Goal: Transaction & Acquisition: Download file/media

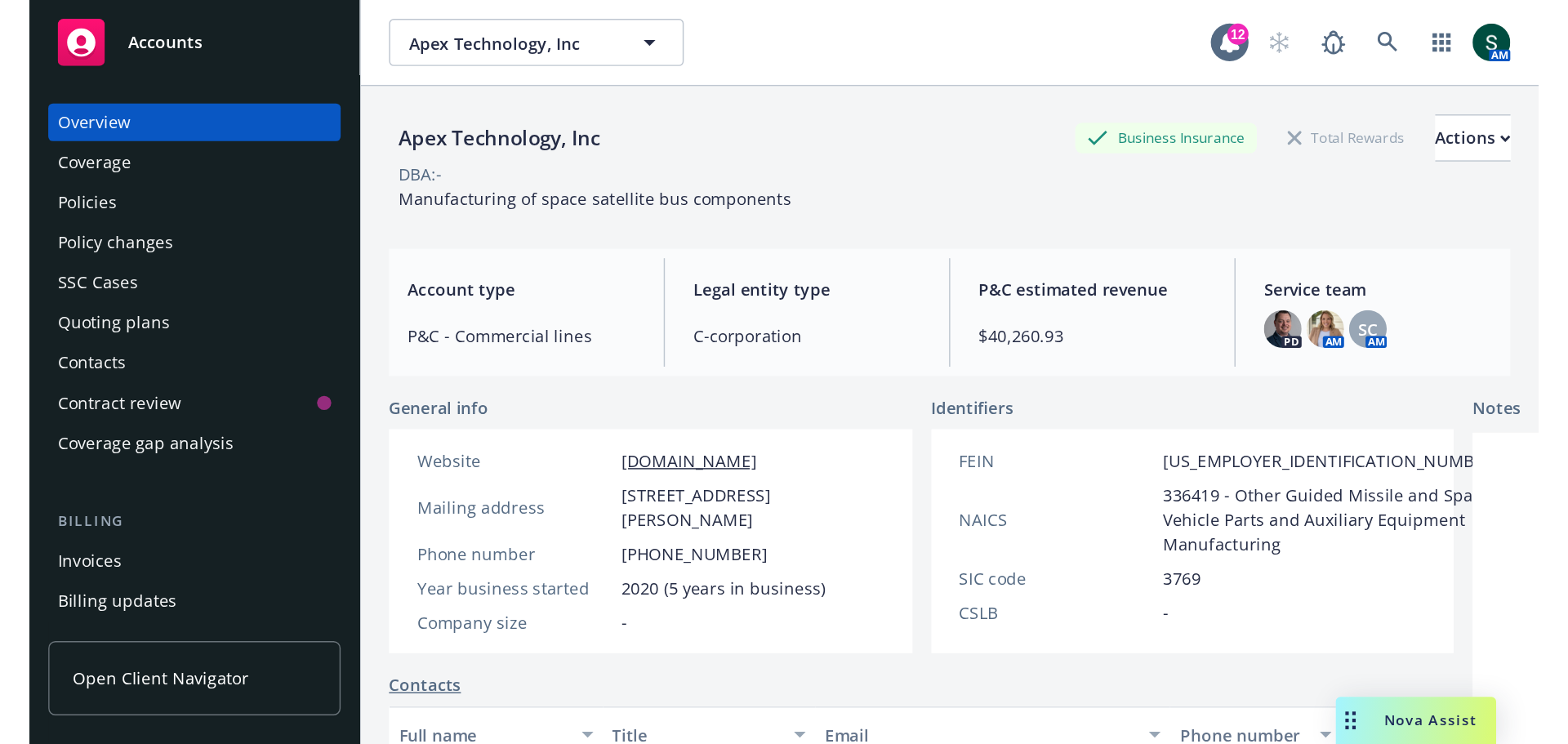
scroll to position [327, 0]
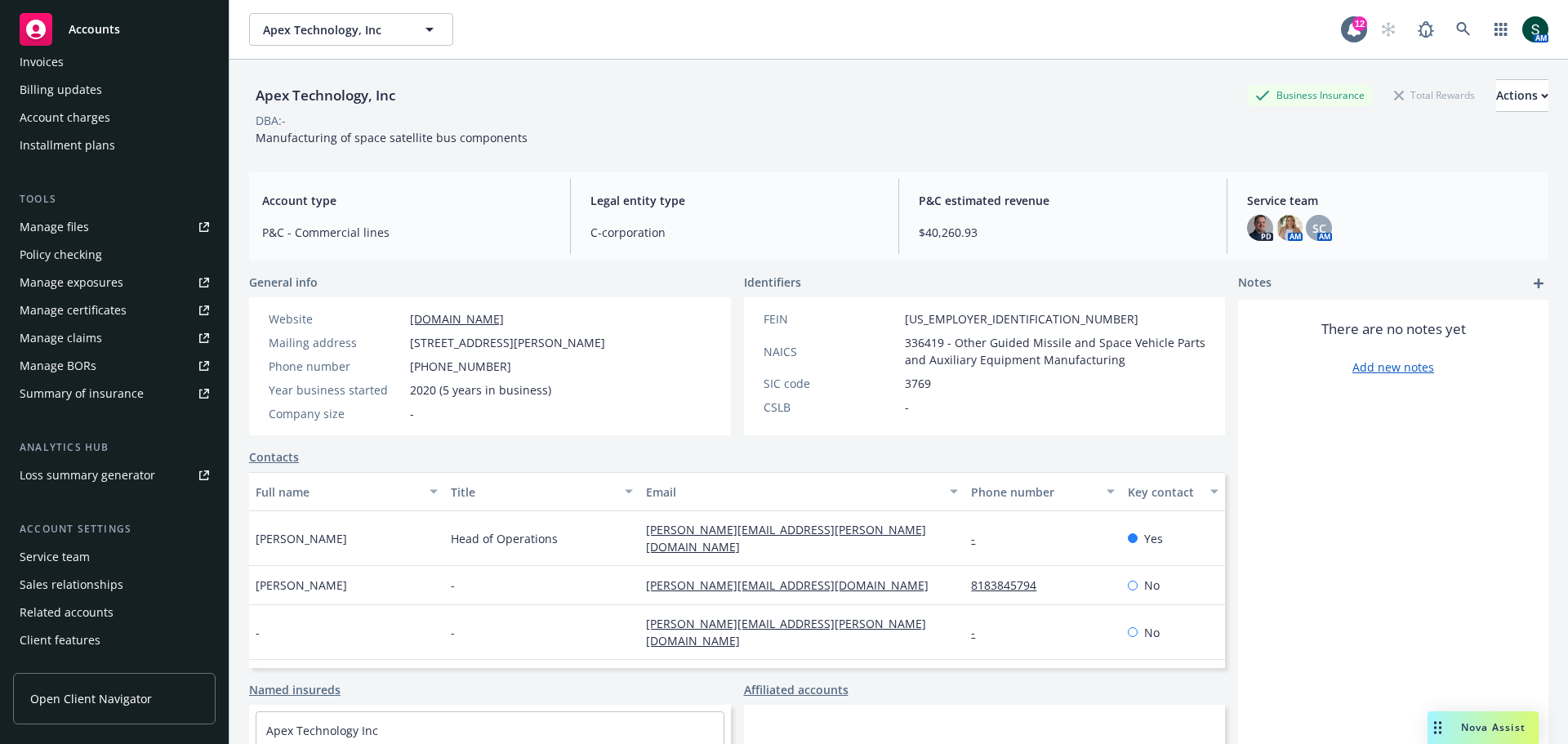
click at [109, 313] on div "Manage certificates" at bounding box center [73, 310] width 107 height 26
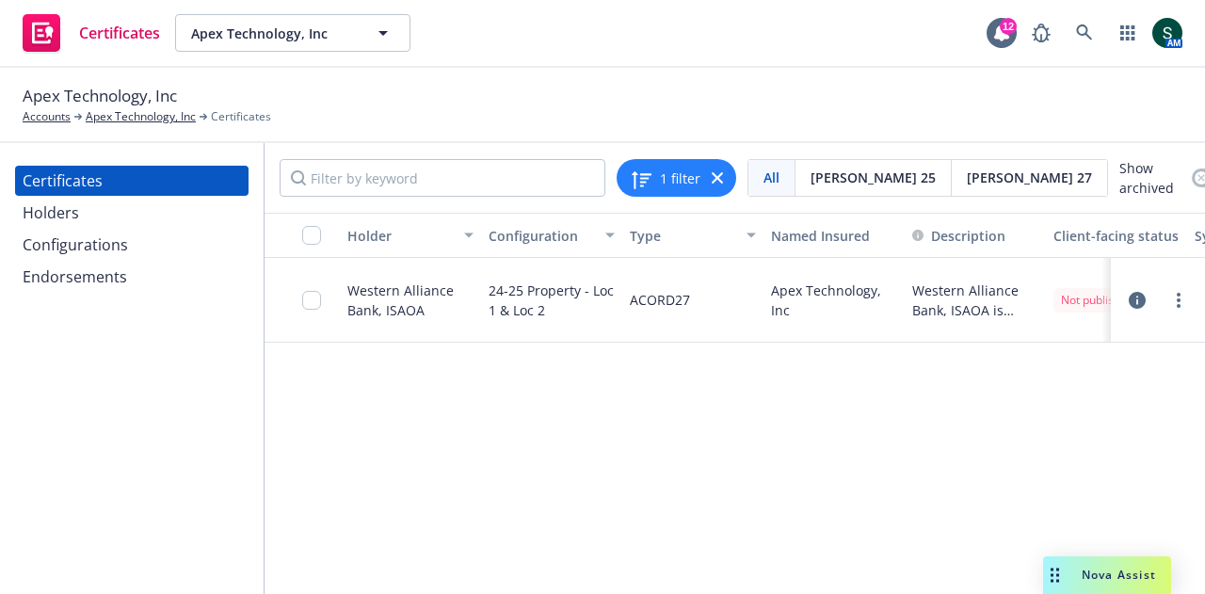
click at [123, 171] on div "Certificates" at bounding box center [132, 181] width 218 height 30
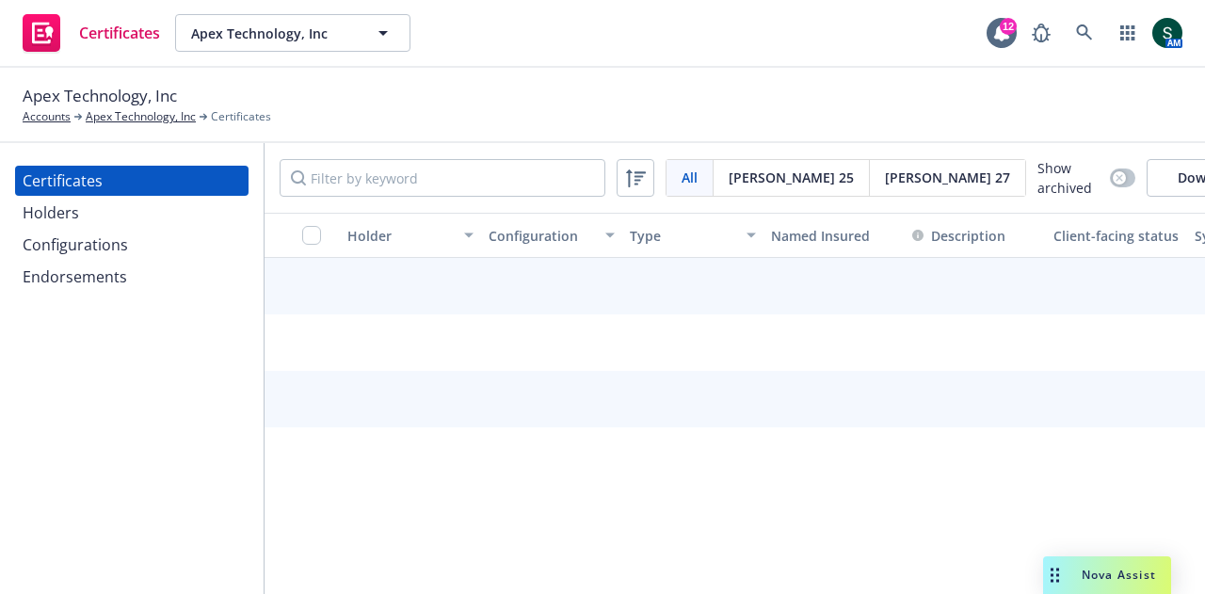
click at [98, 180] on div "Certificates" at bounding box center [63, 181] width 80 height 30
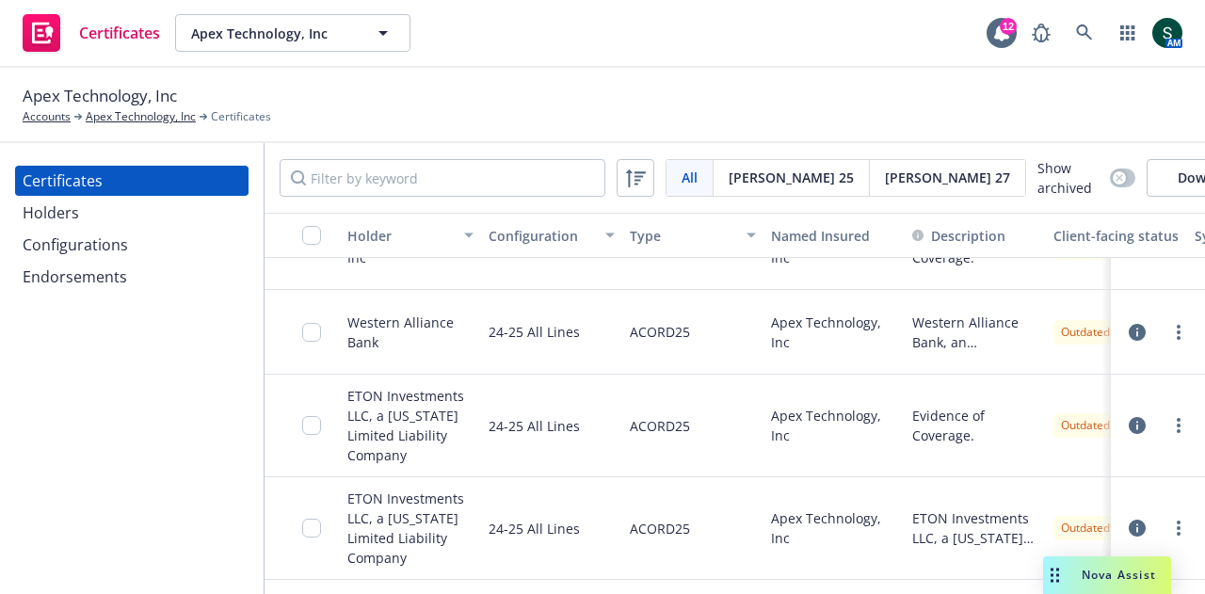
scroll to position [610, 0]
click at [1177, 424] on circle "more" at bounding box center [1179, 426] width 4 height 4
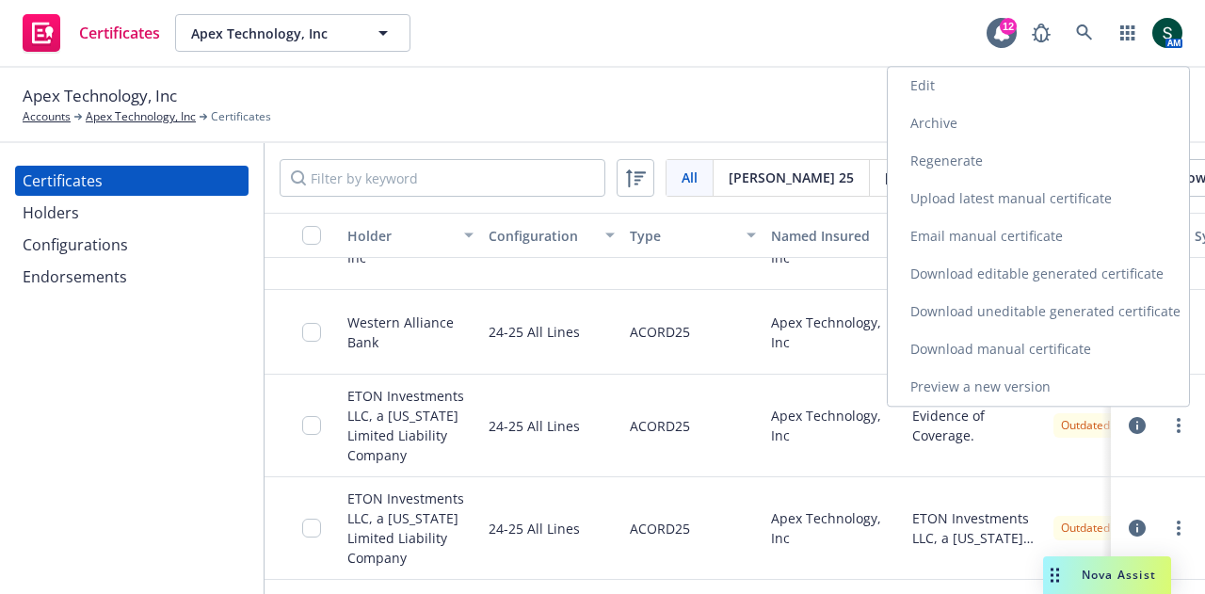
click at [1048, 376] on link "Preview a new version" at bounding box center [1038, 387] width 301 height 38
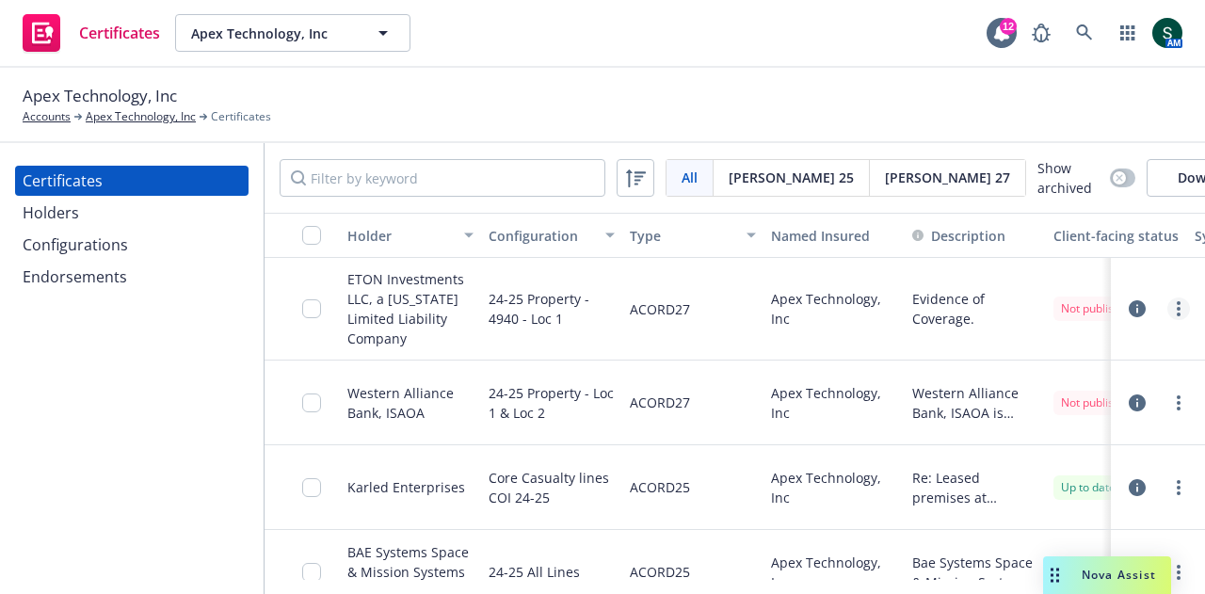
click at [1169, 312] on link "more" at bounding box center [1179, 309] width 23 height 23
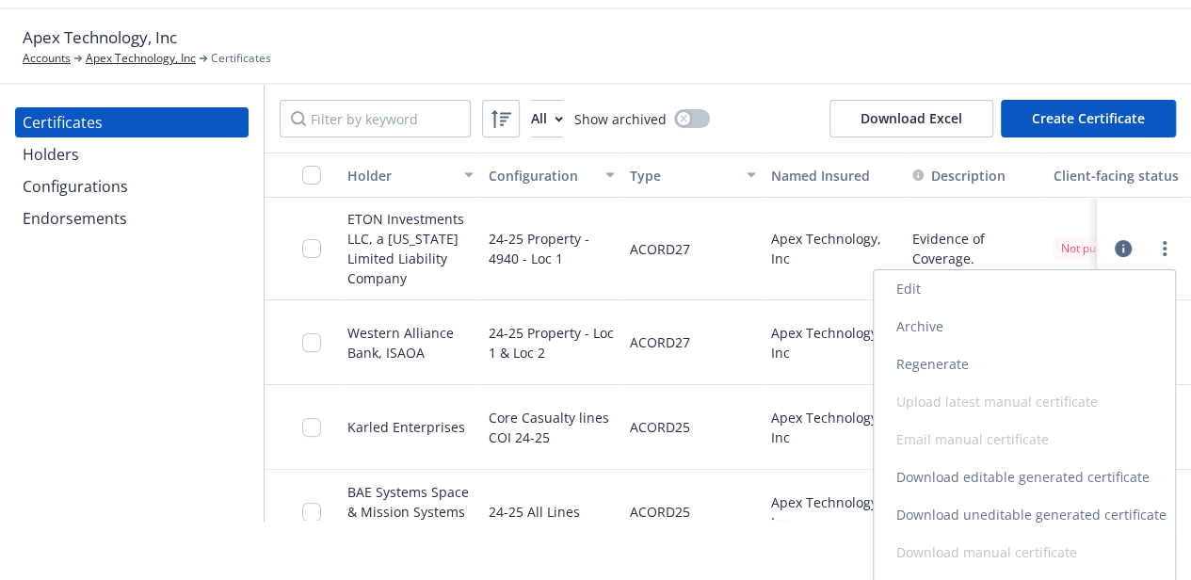
scroll to position [88, 0]
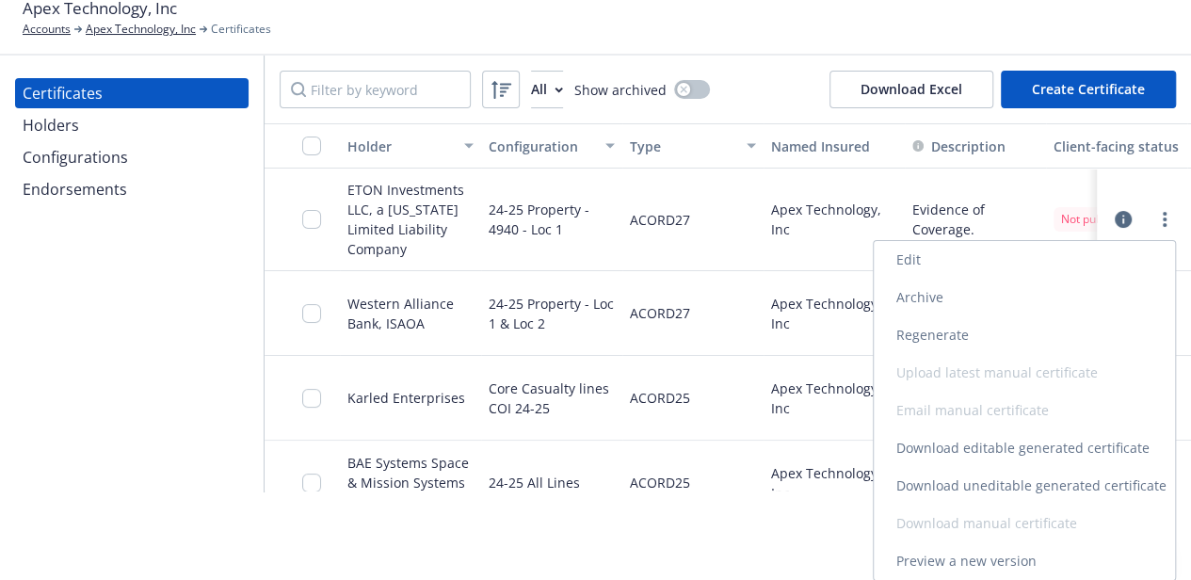
click at [960, 560] on link "Preview a new version" at bounding box center [1024, 561] width 301 height 38
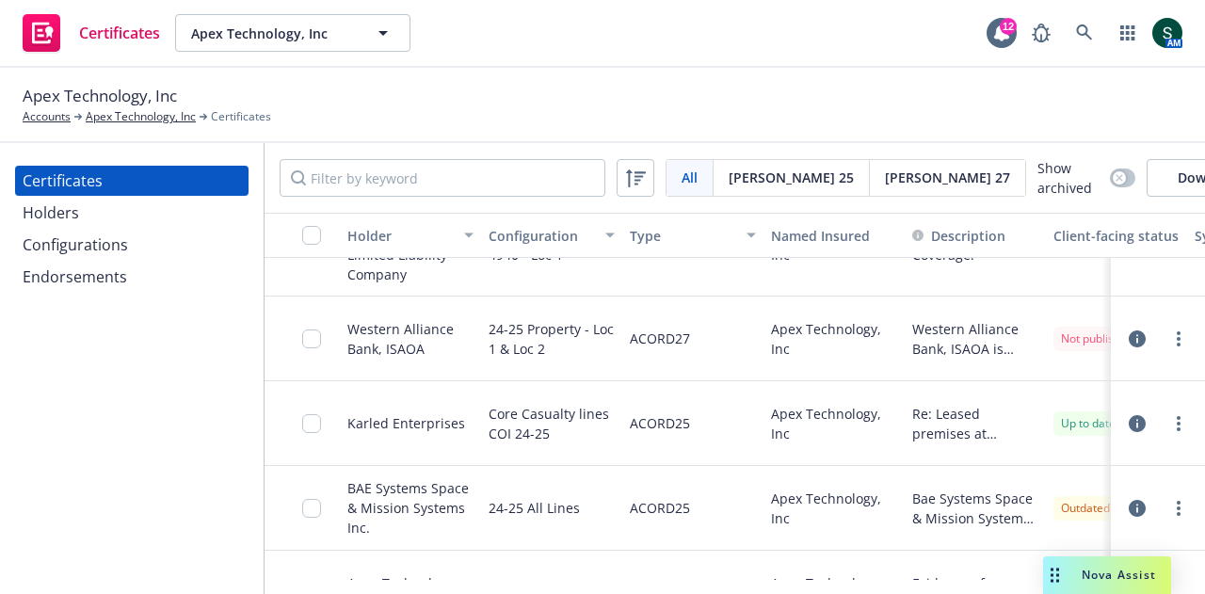
scroll to position [94, 0]
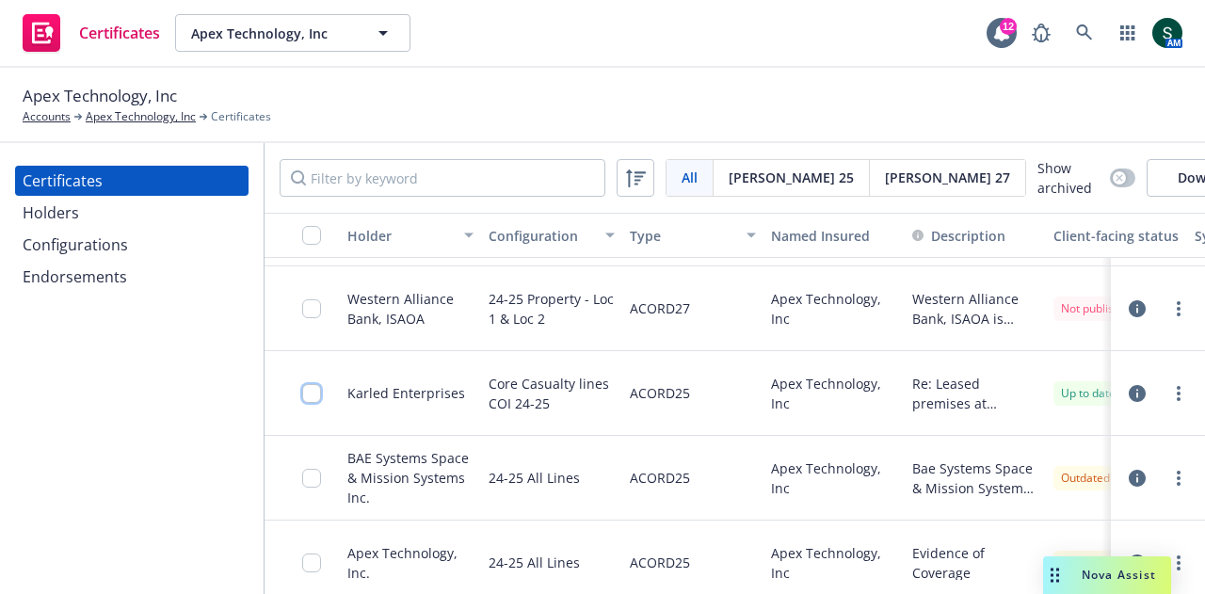
click at [310, 403] on input "checkbox" at bounding box center [311, 393] width 19 height 19
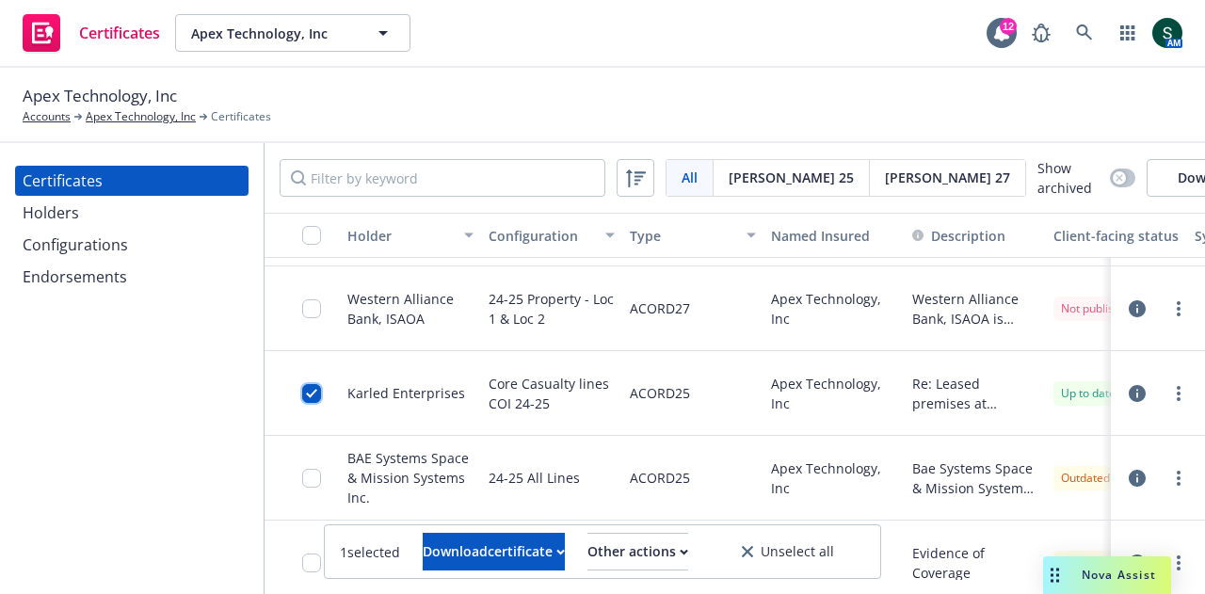
click at [309, 403] on input "checkbox" at bounding box center [311, 393] width 19 height 19
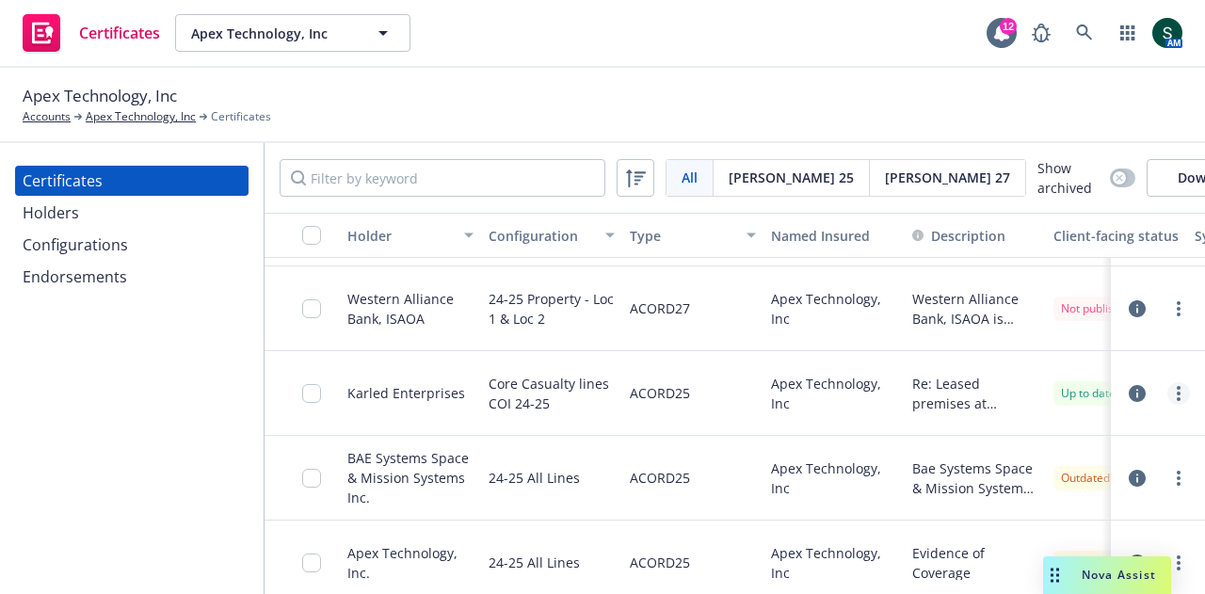
click at [1169, 405] on link "more" at bounding box center [1179, 393] width 23 height 23
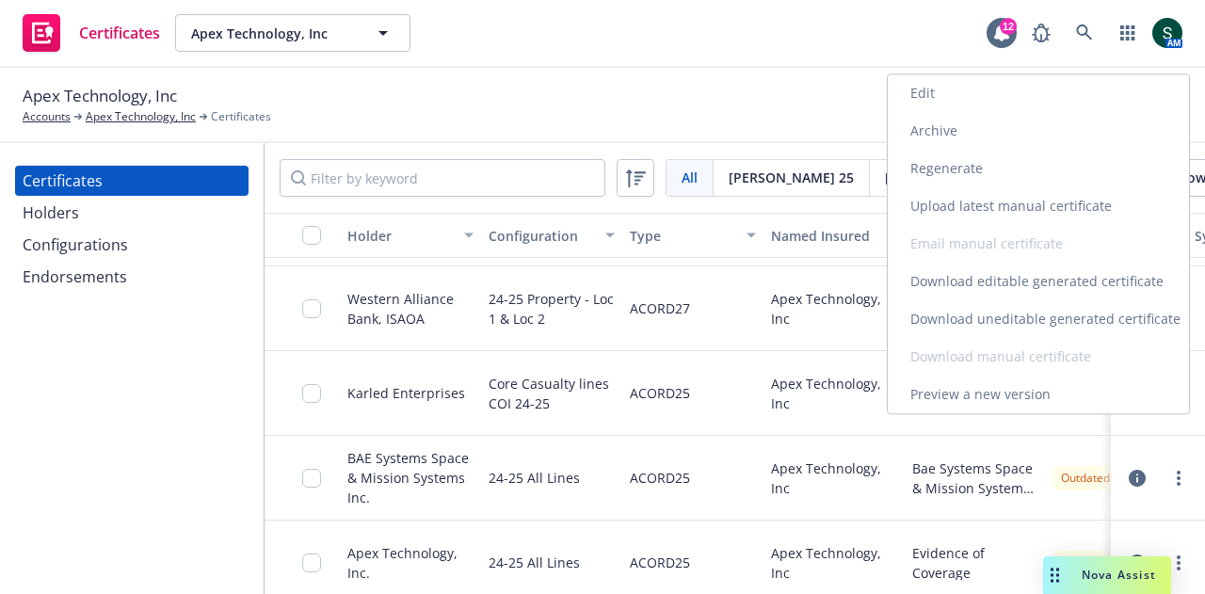
click at [1098, 400] on link "Preview a new version" at bounding box center [1038, 395] width 301 height 38
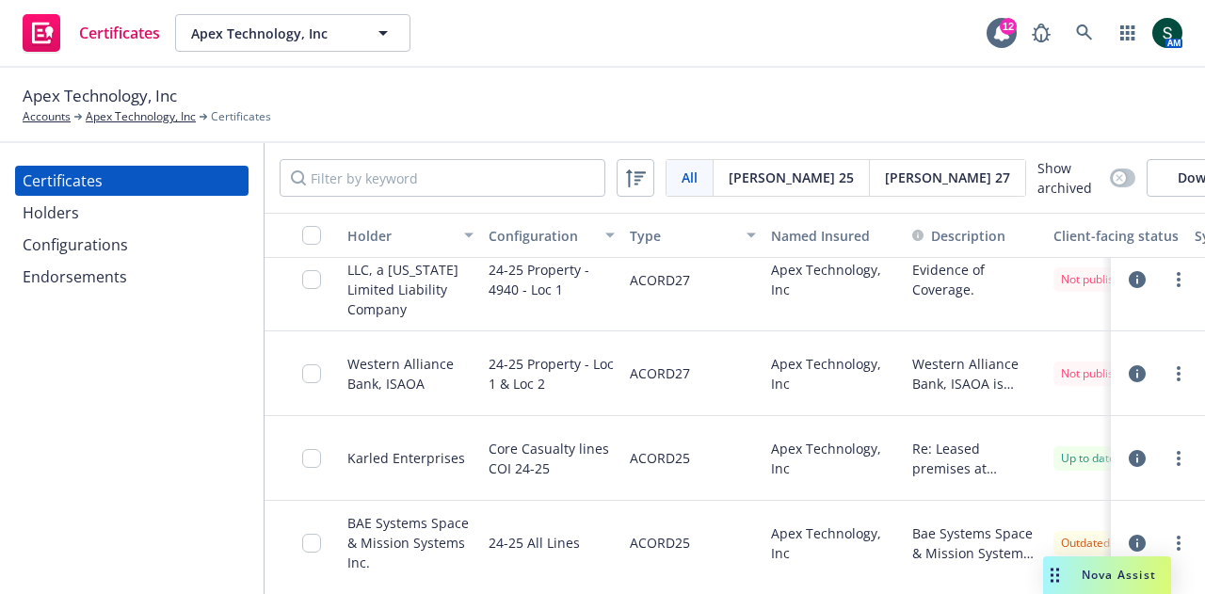
scroll to position [0, 0]
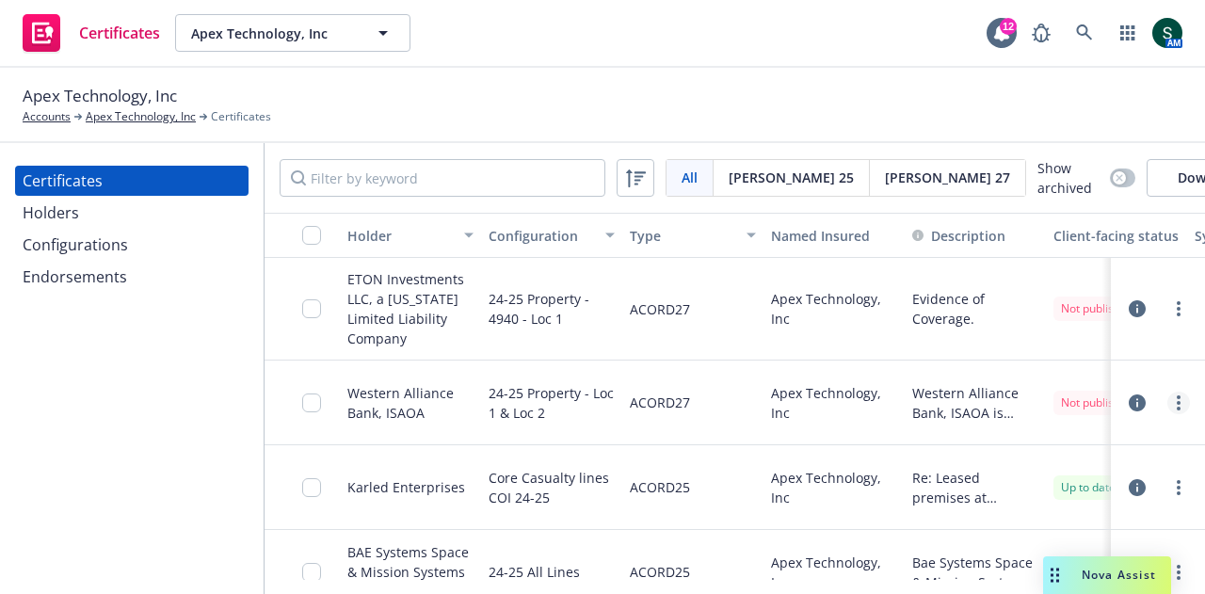
click at [1168, 413] on link "more" at bounding box center [1179, 403] width 23 height 23
click at [241, 396] on div "Certificates Holders Configurations Endorsements" at bounding box center [132, 368] width 264 height 451
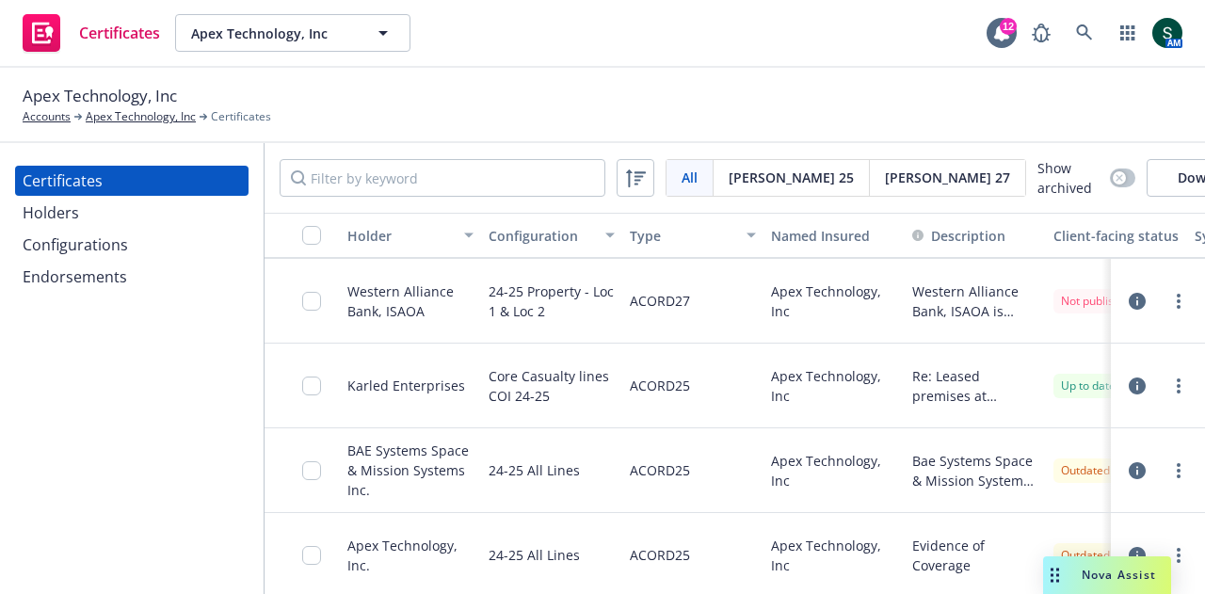
scroll to position [188, 0]
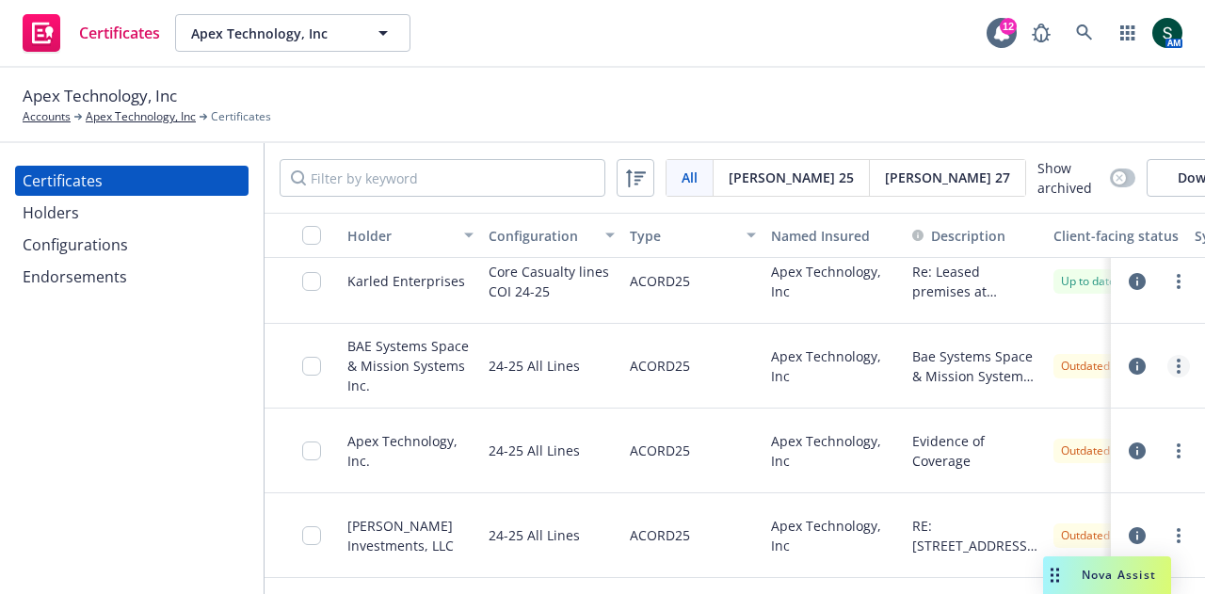
click at [1168, 378] on link "more" at bounding box center [1179, 366] width 23 height 23
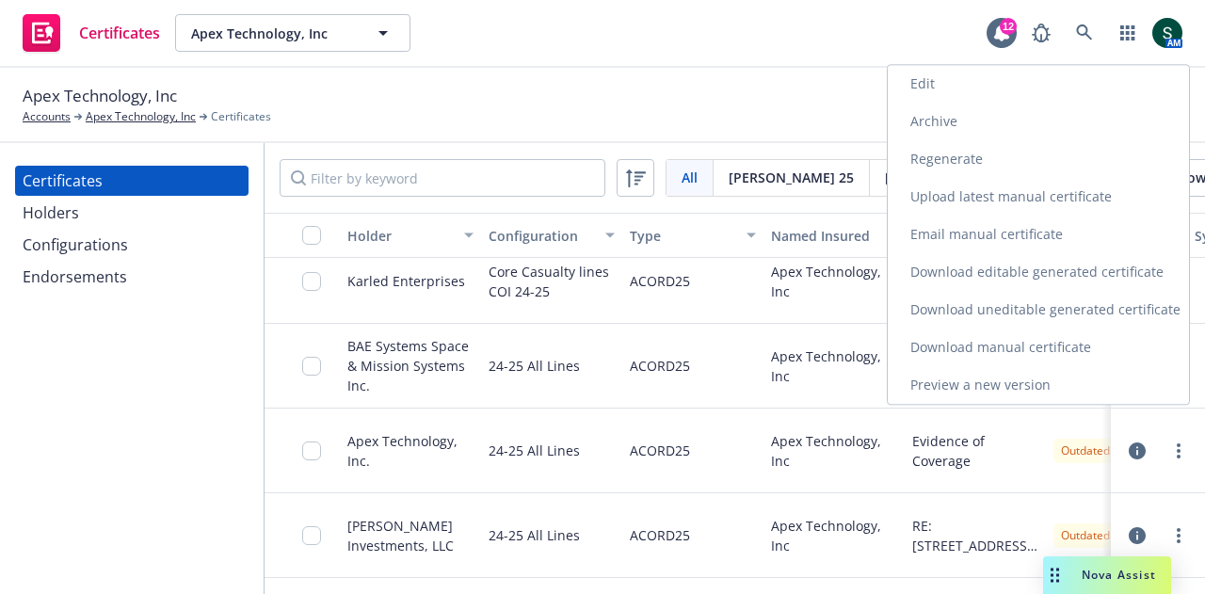
click at [1024, 387] on link "Preview a new version" at bounding box center [1038, 385] width 301 height 38
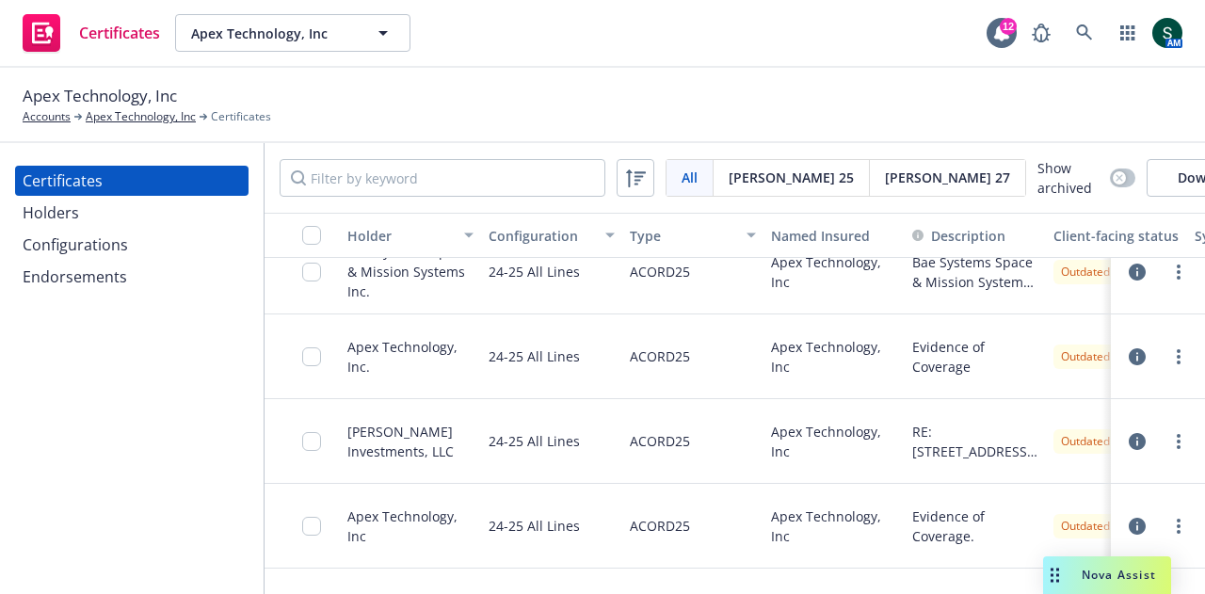
scroll to position [377, 0]
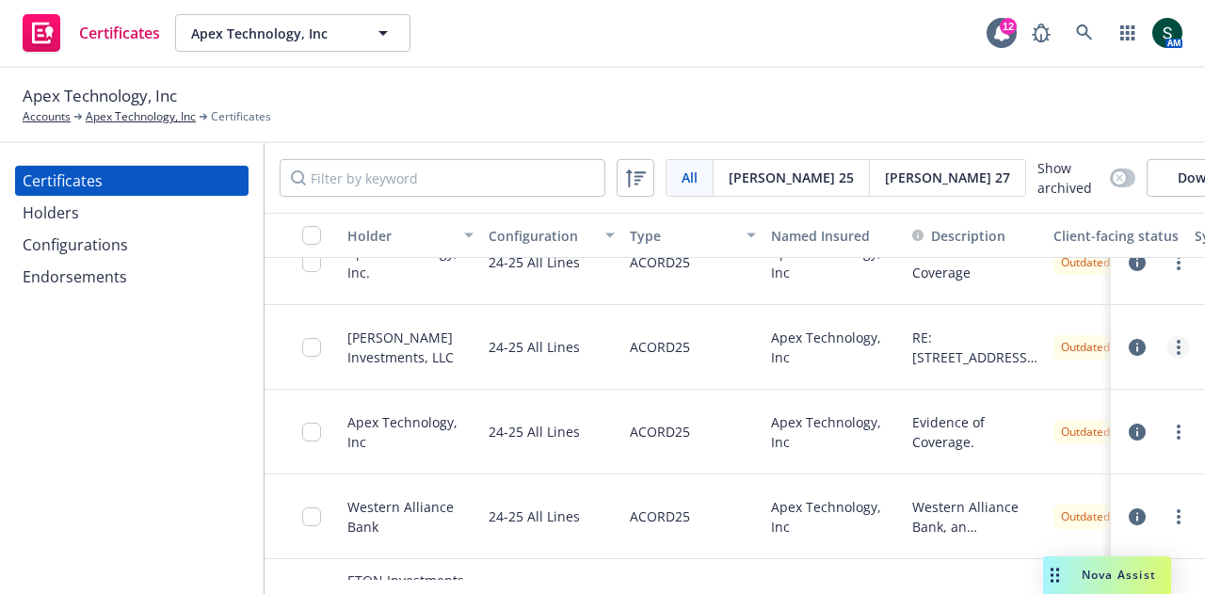
click at [1169, 359] on link "more" at bounding box center [1179, 347] width 23 height 23
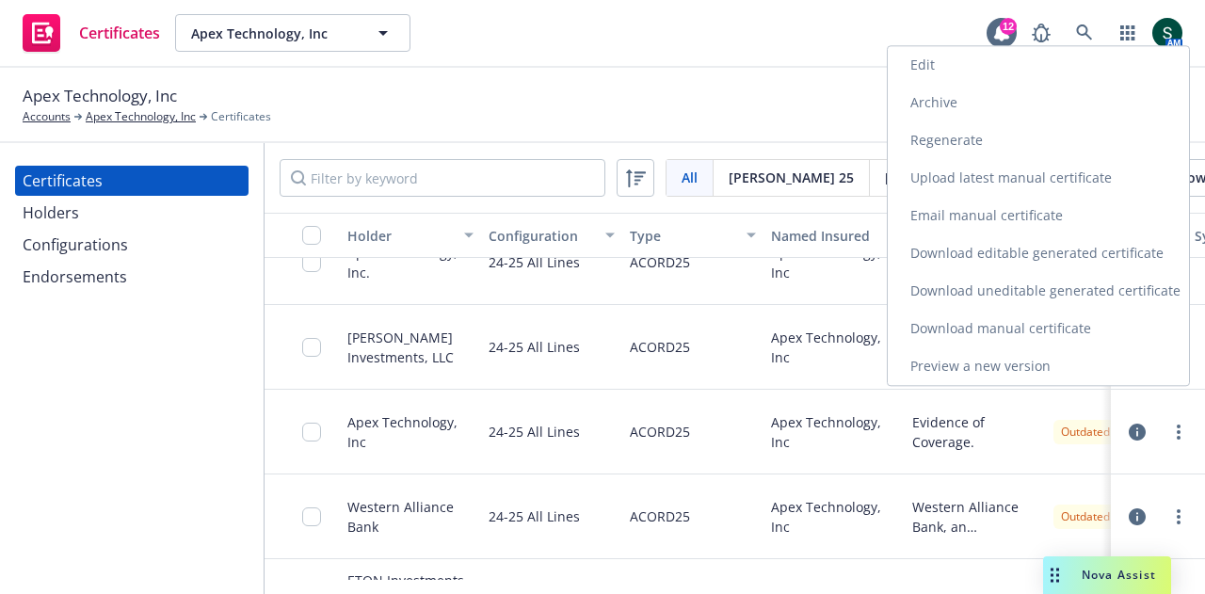
click at [989, 369] on link "Preview a new version" at bounding box center [1038, 366] width 301 height 38
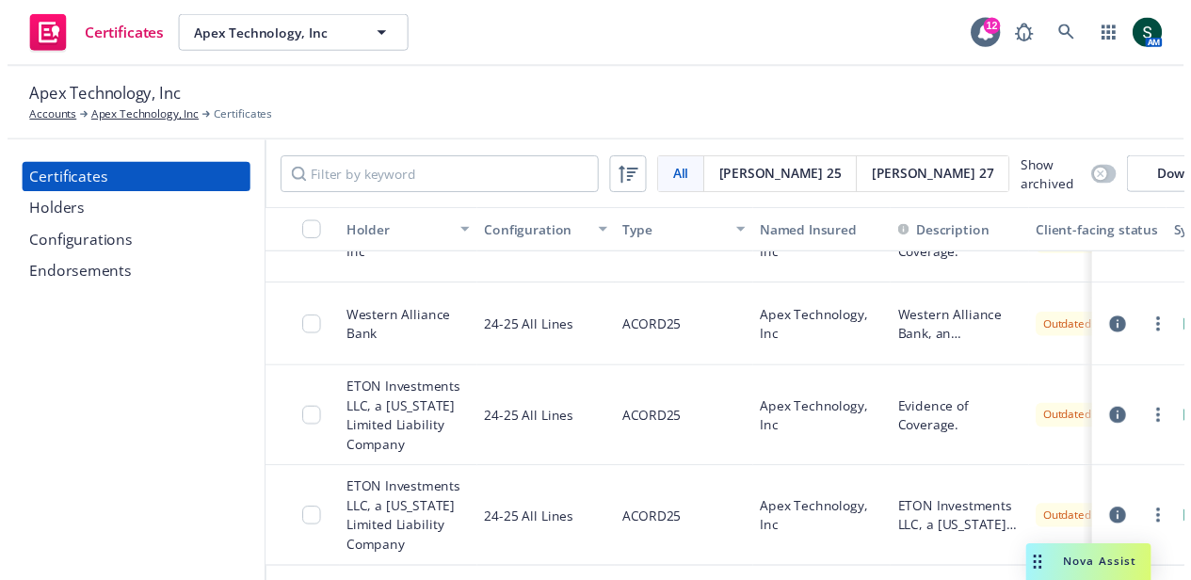
scroll to position [610, 0]
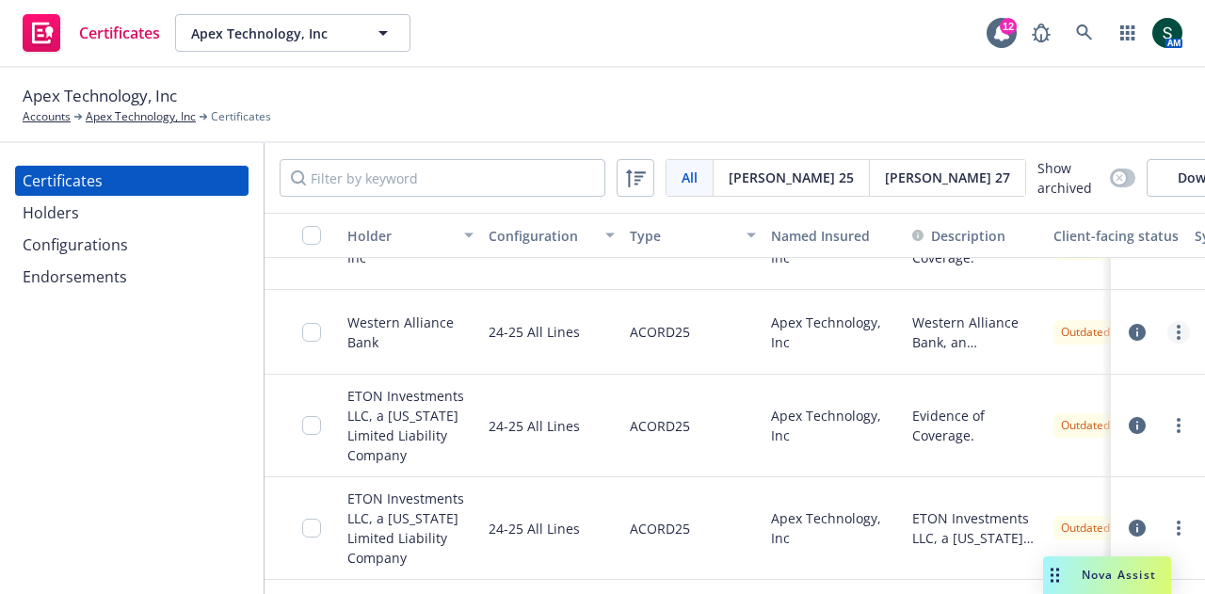
click at [1168, 321] on link "more" at bounding box center [1179, 332] width 23 height 23
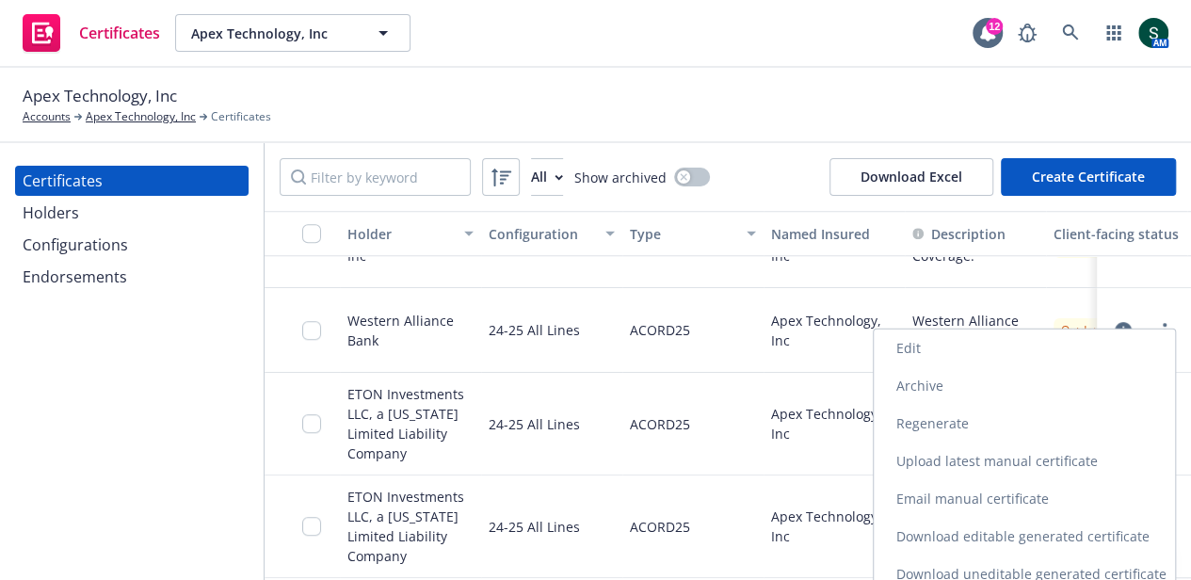
scroll to position [89, 0]
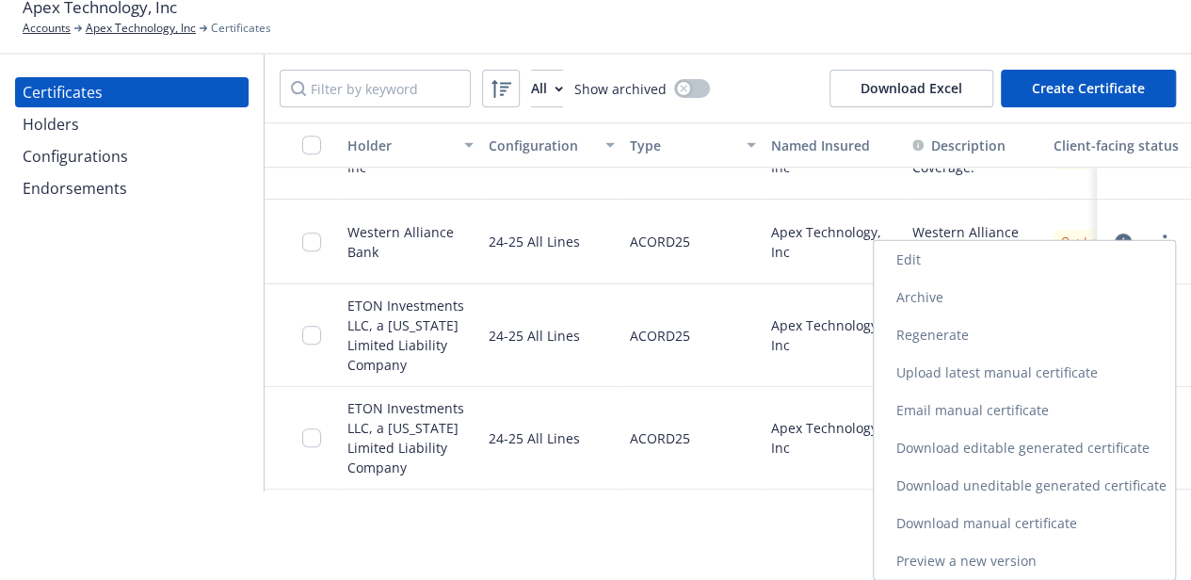
click at [991, 552] on link "Preview a new version" at bounding box center [1024, 561] width 301 height 38
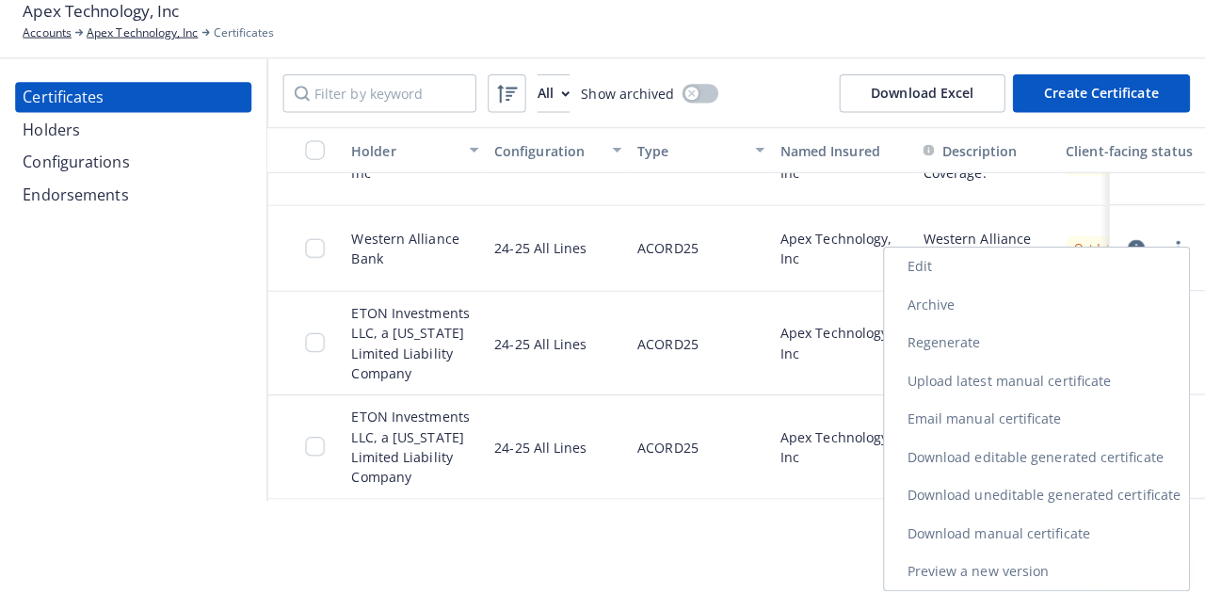
scroll to position [0, 0]
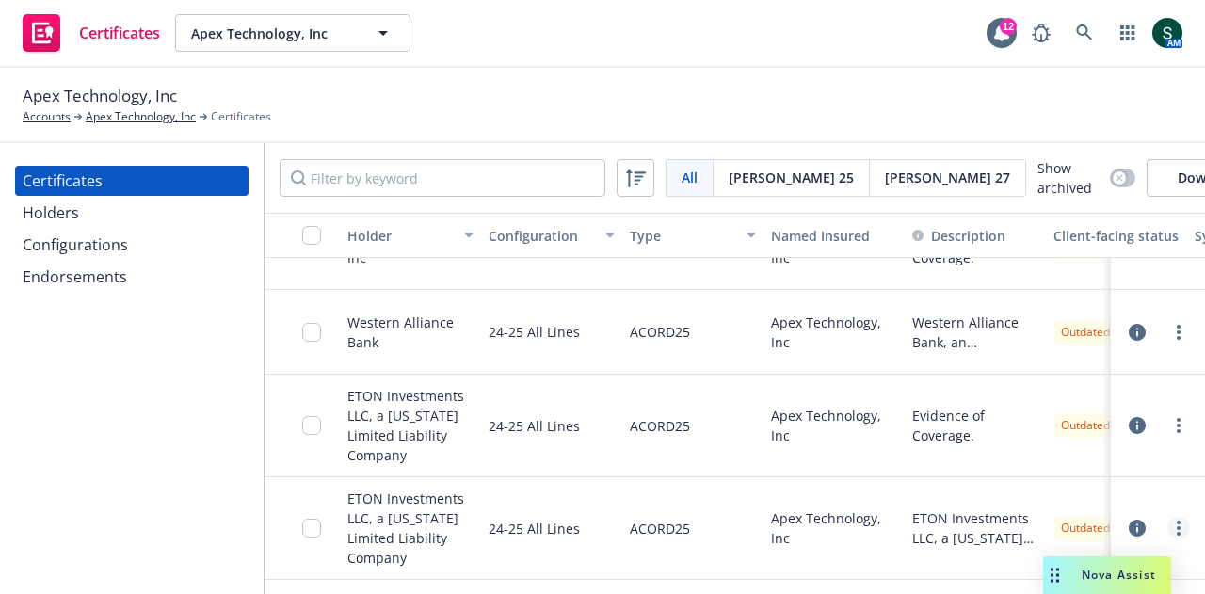
click at [1173, 517] on link "more" at bounding box center [1179, 528] width 23 height 23
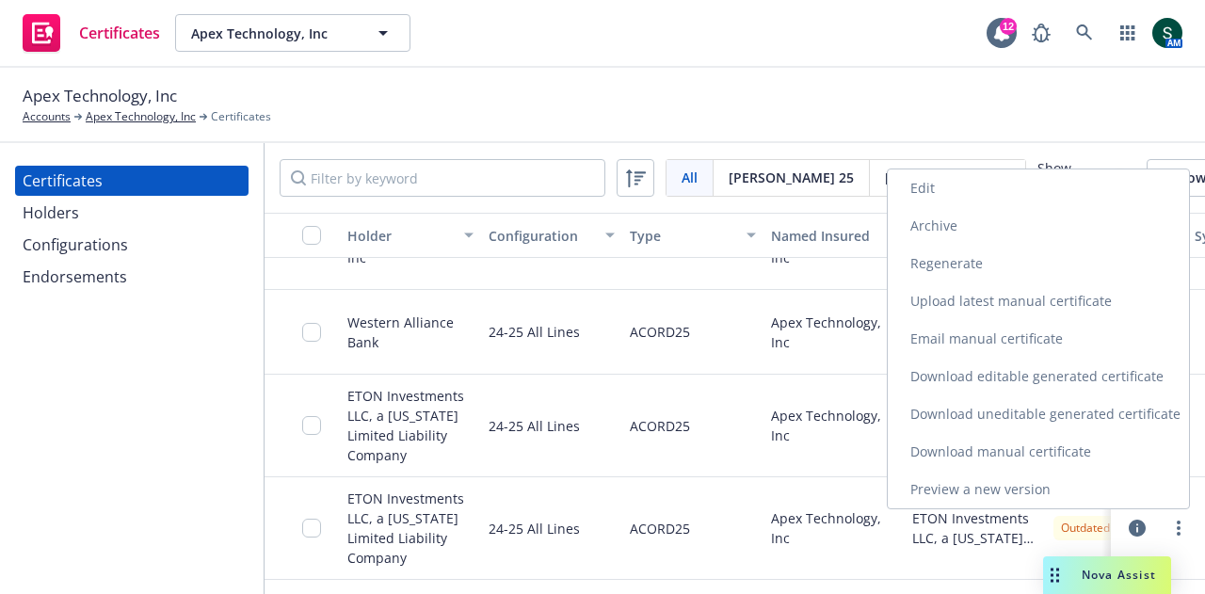
click at [1070, 485] on link "Preview a new version" at bounding box center [1038, 490] width 301 height 38
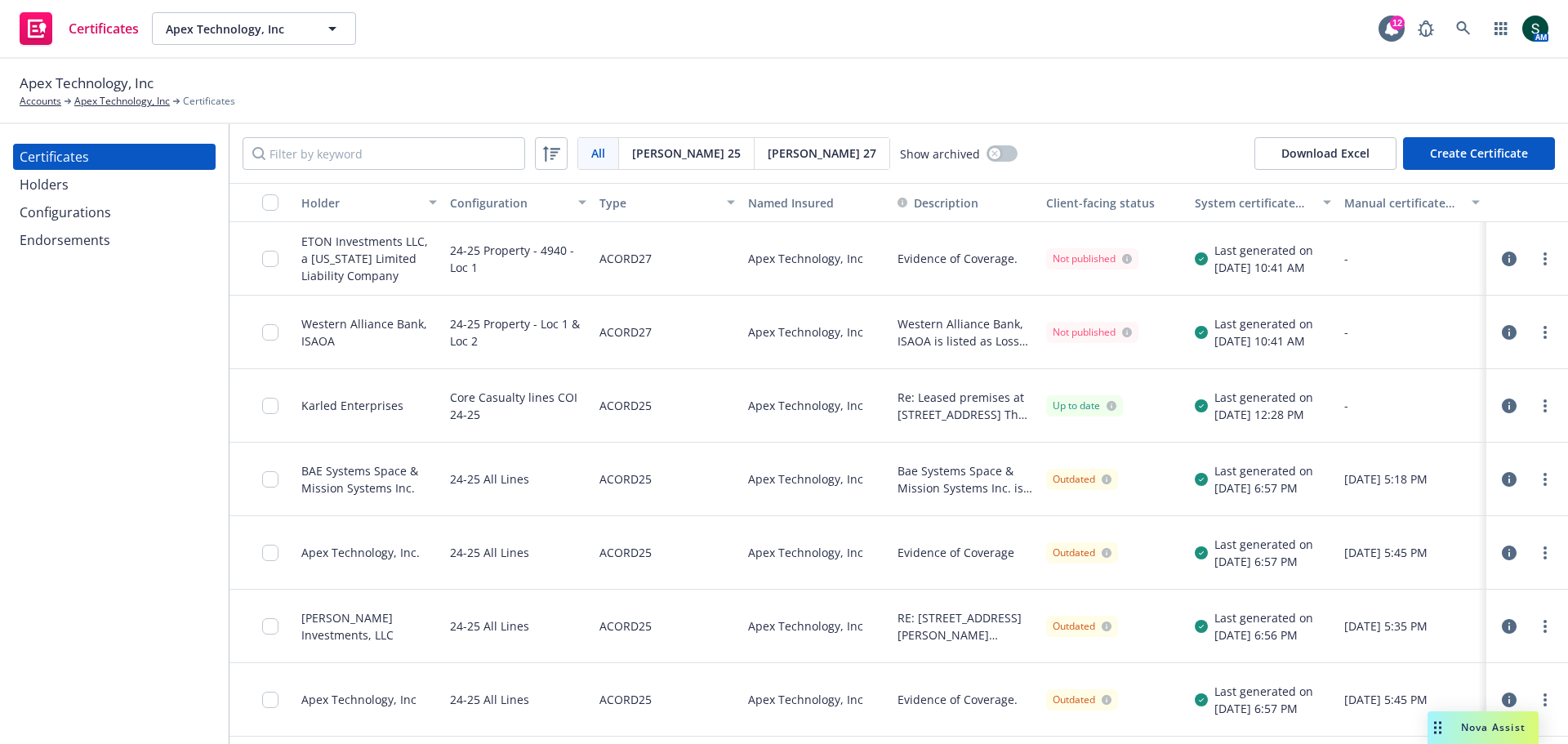
click at [21, 185] on div "Holders" at bounding box center [44, 185] width 49 height 26
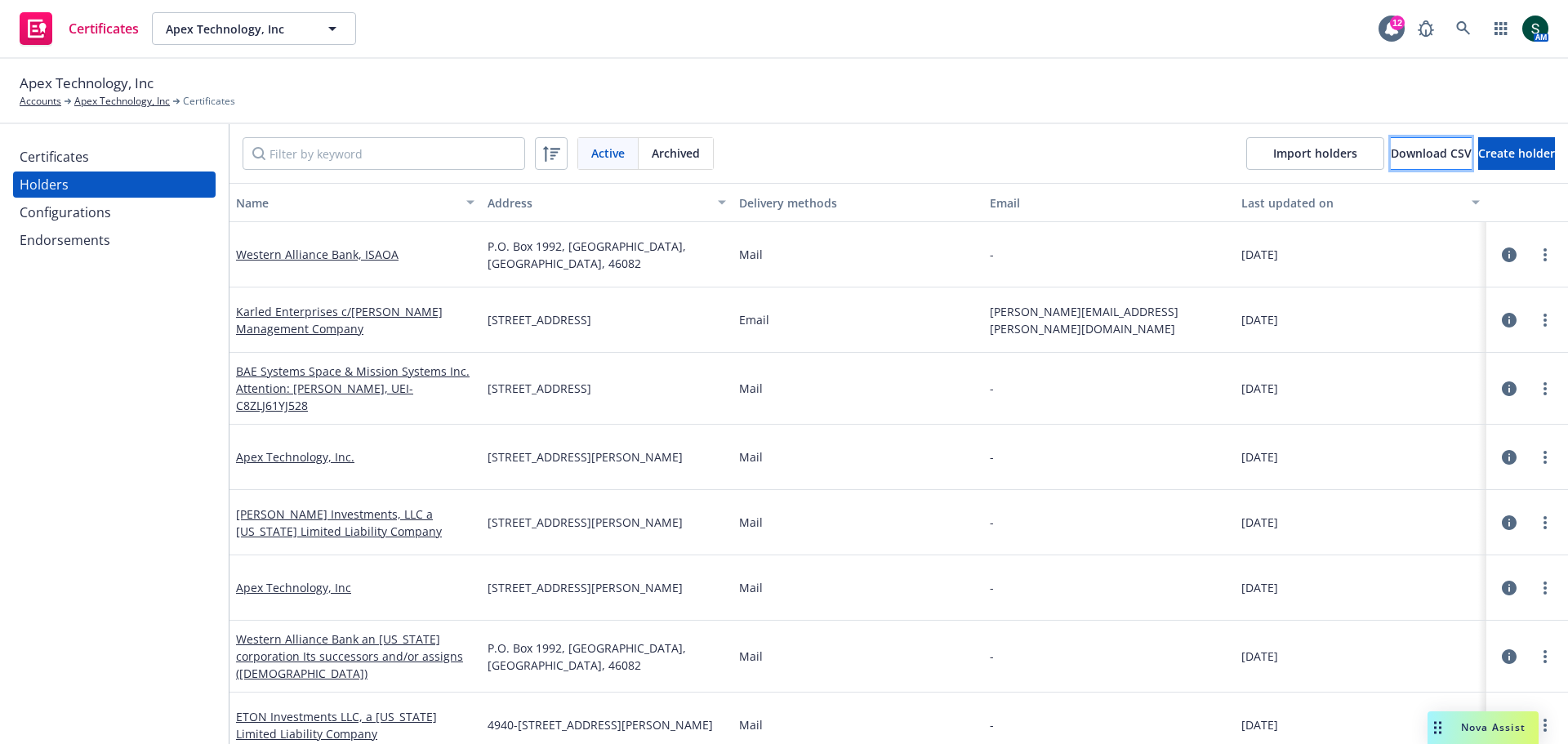
click at [1391, 160] on span "Download CSV" at bounding box center [1431, 153] width 81 height 16
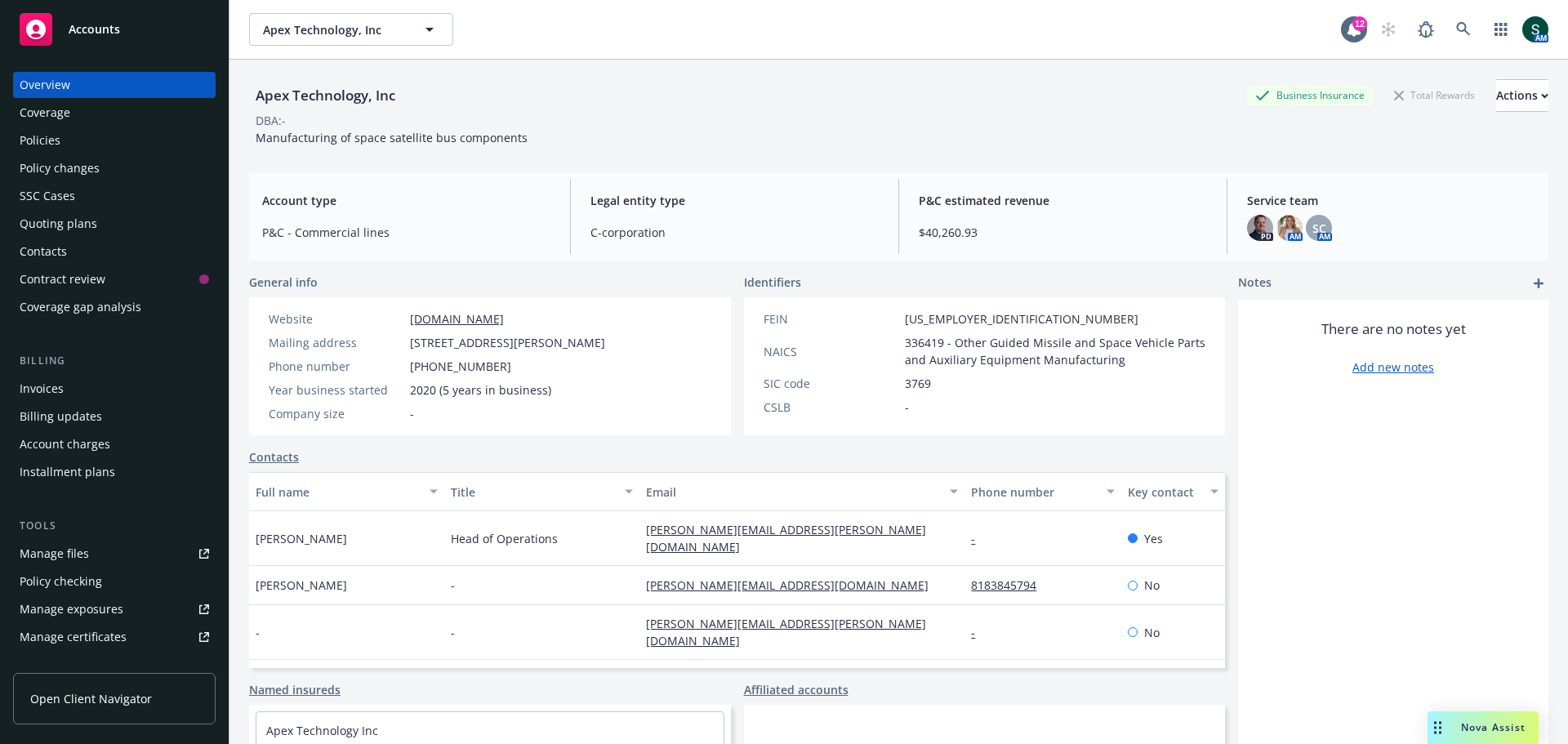
scroll to position [327, 0]
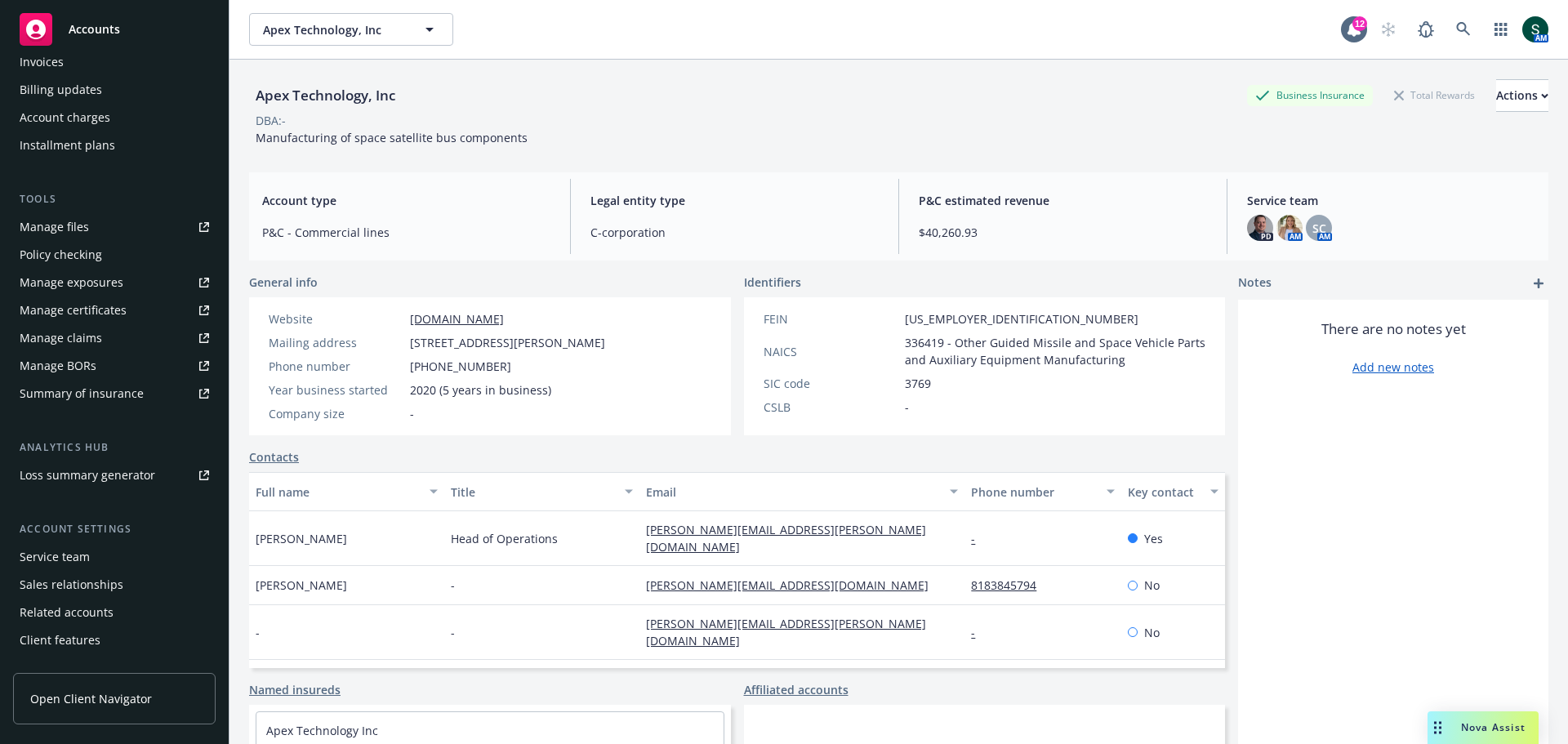
click at [93, 23] on span "Accounts" at bounding box center [94, 29] width 51 height 13
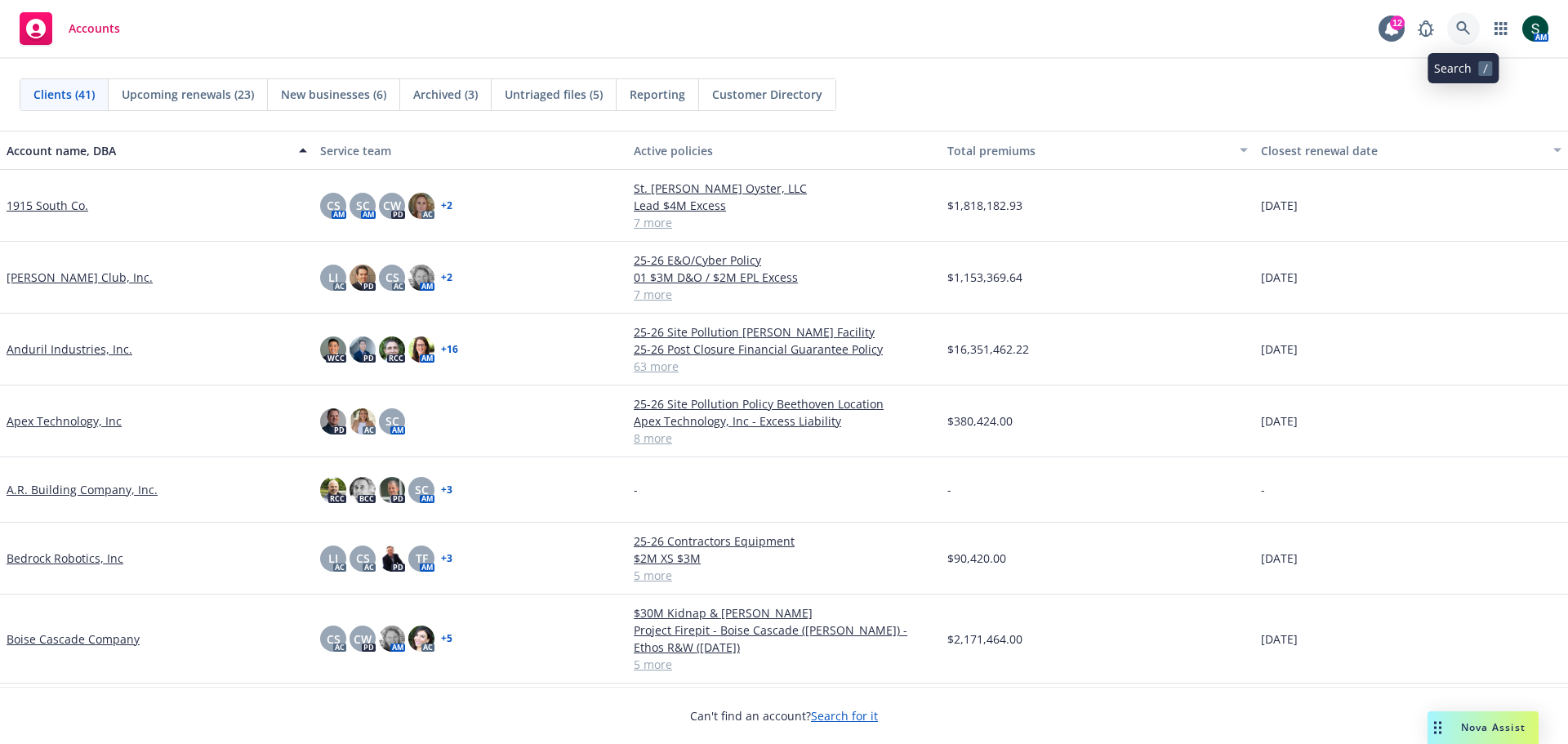
click at [1459, 34] on icon at bounding box center [1463, 28] width 15 height 15
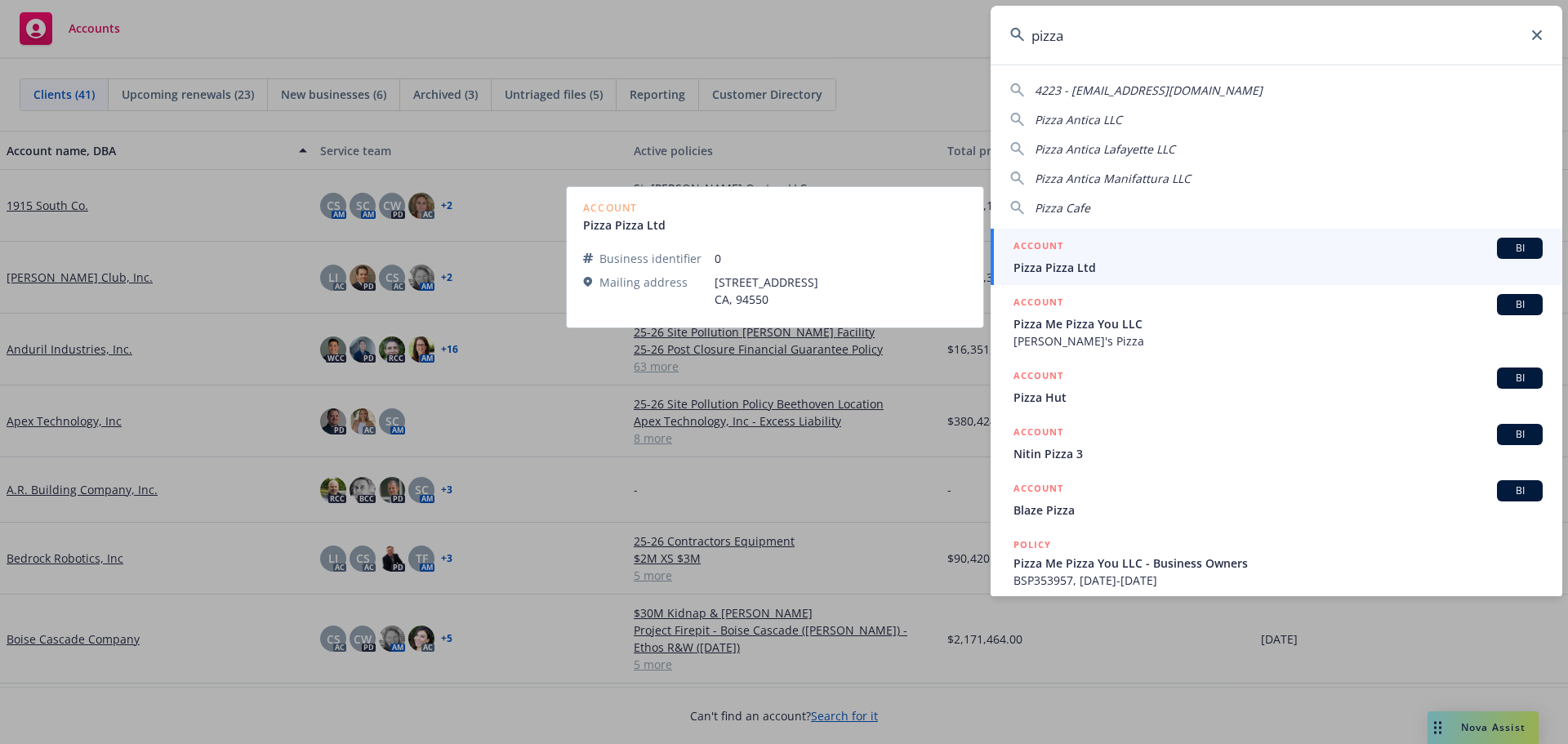
type input "pizza"
click at [1527, 236] on link "ACCOUNT BI Pizza Pizza Ltd" at bounding box center [1276, 257] width 572 height 56
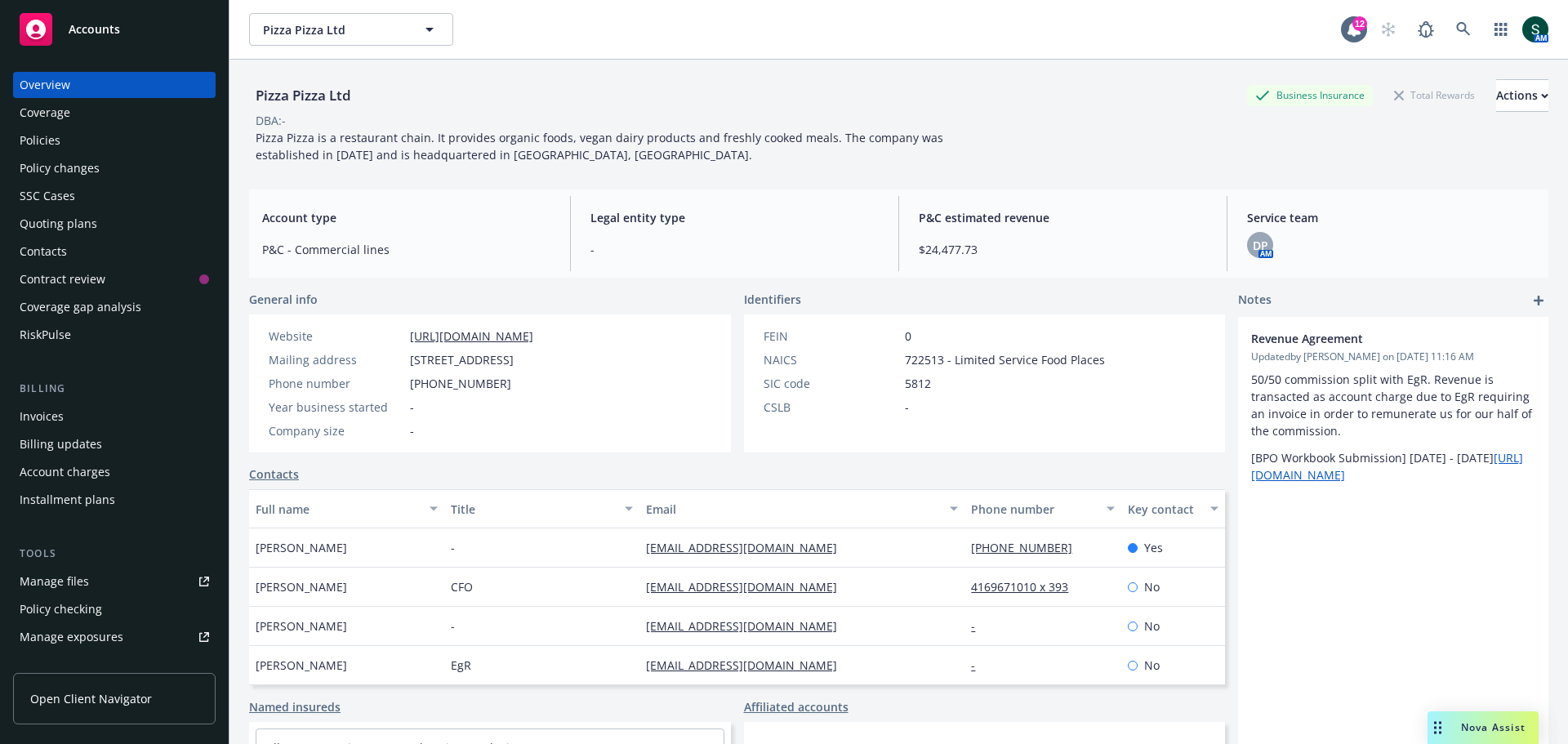
click at [64, 140] on div "Policies" at bounding box center [114, 140] width 189 height 26
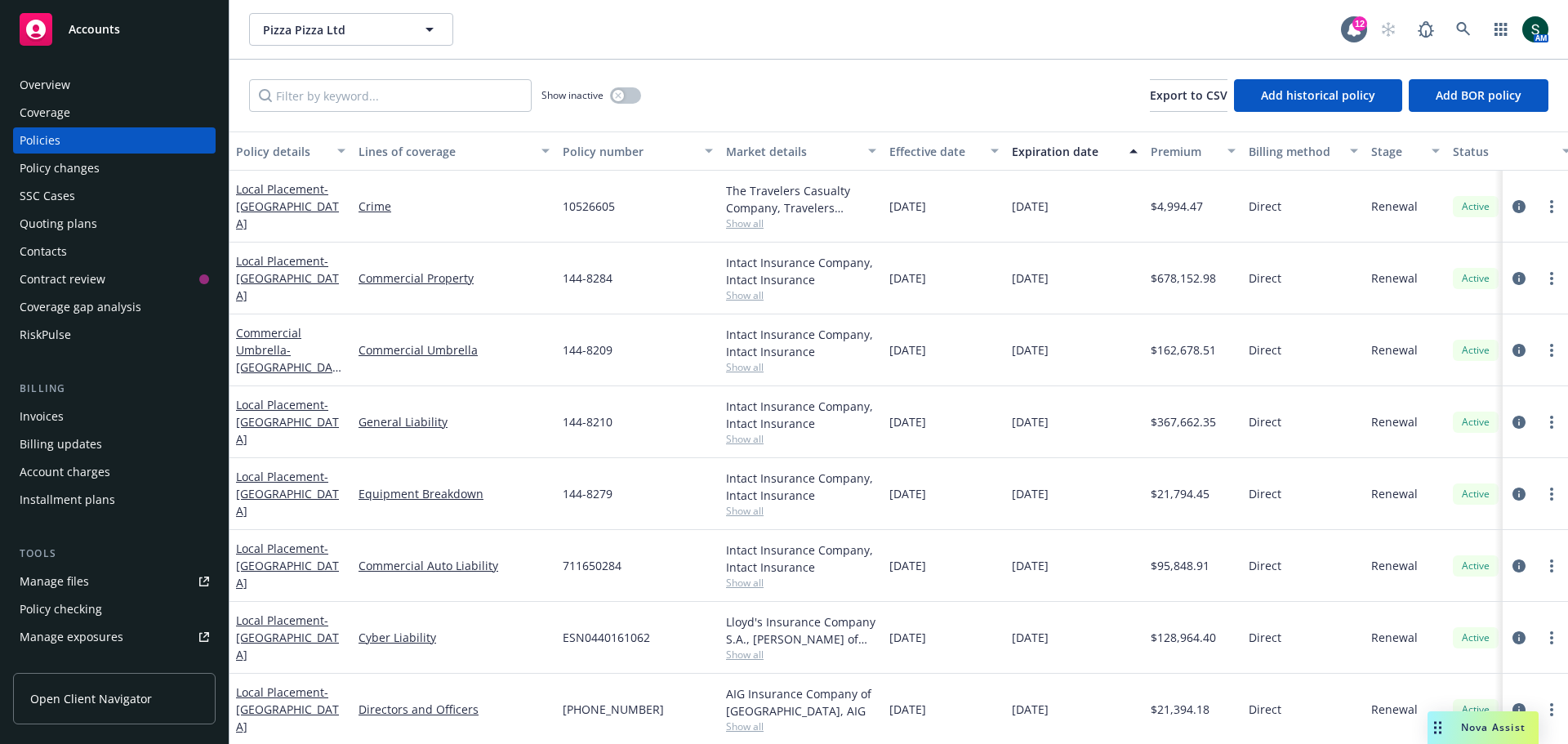
scroll to position [7, 0]
click at [83, 82] on div "Overview" at bounding box center [114, 85] width 189 height 26
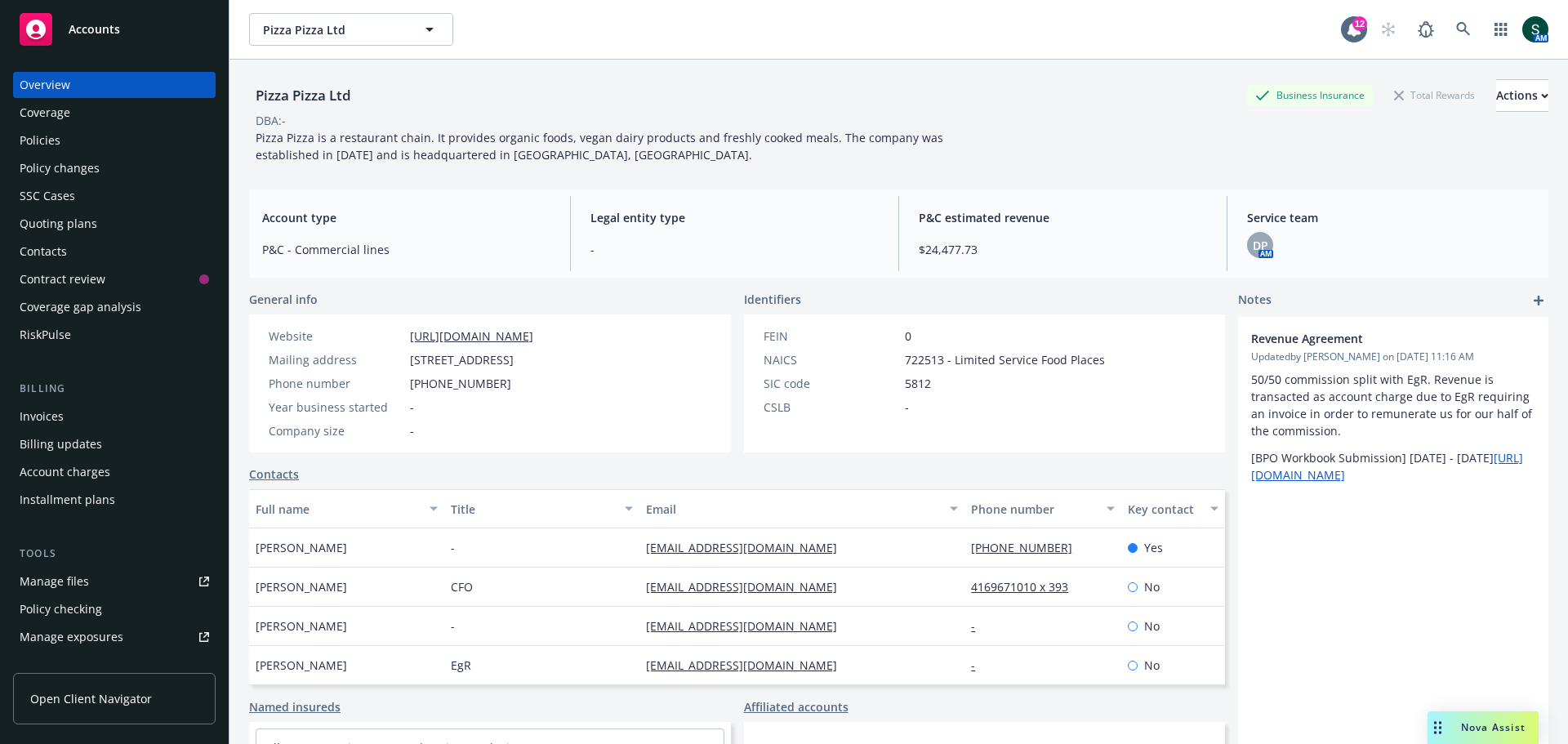
click at [69, 133] on div "Policies" at bounding box center [114, 140] width 189 height 26
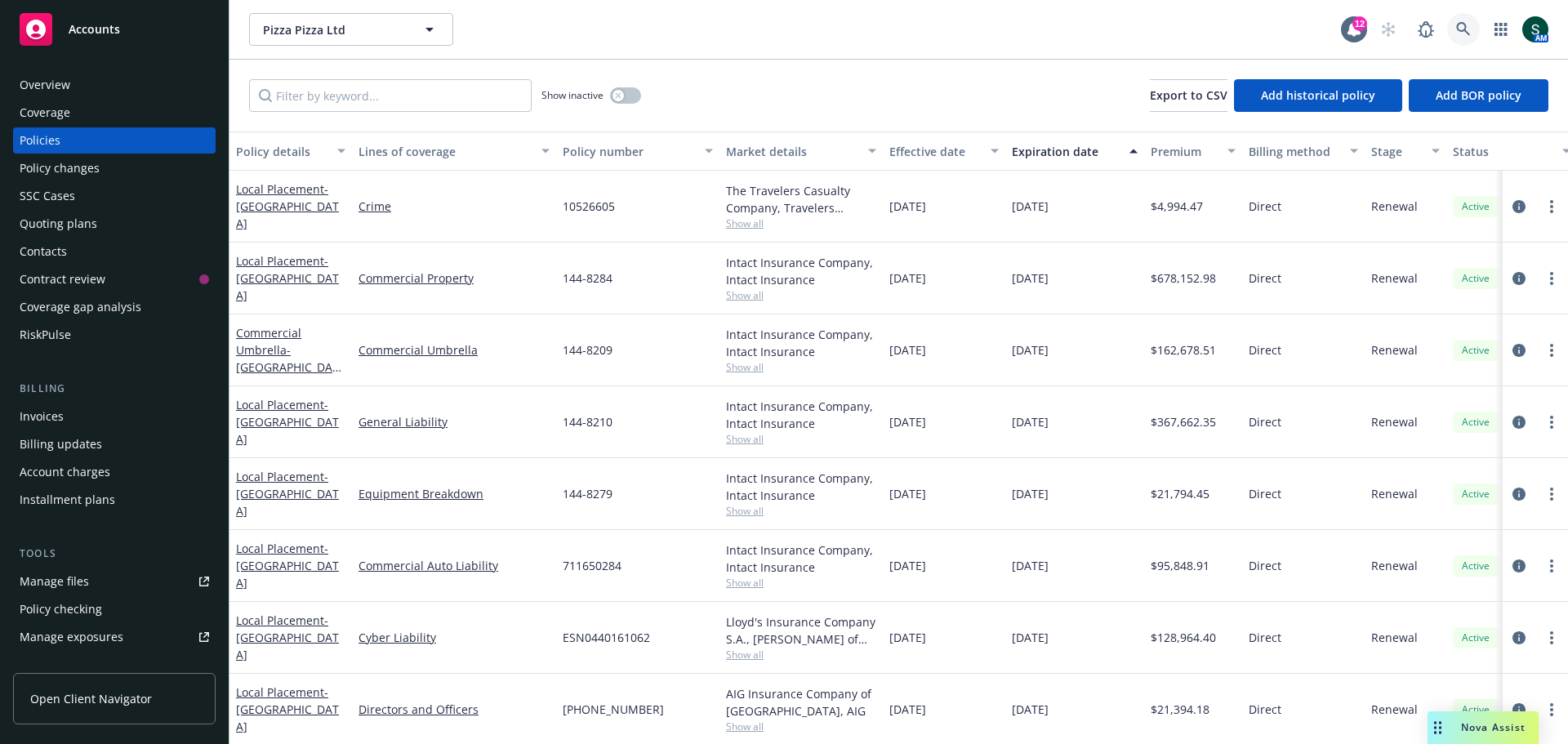
click at [1460, 29] on icon at bounding box center [1463, 29] width 15 height 15
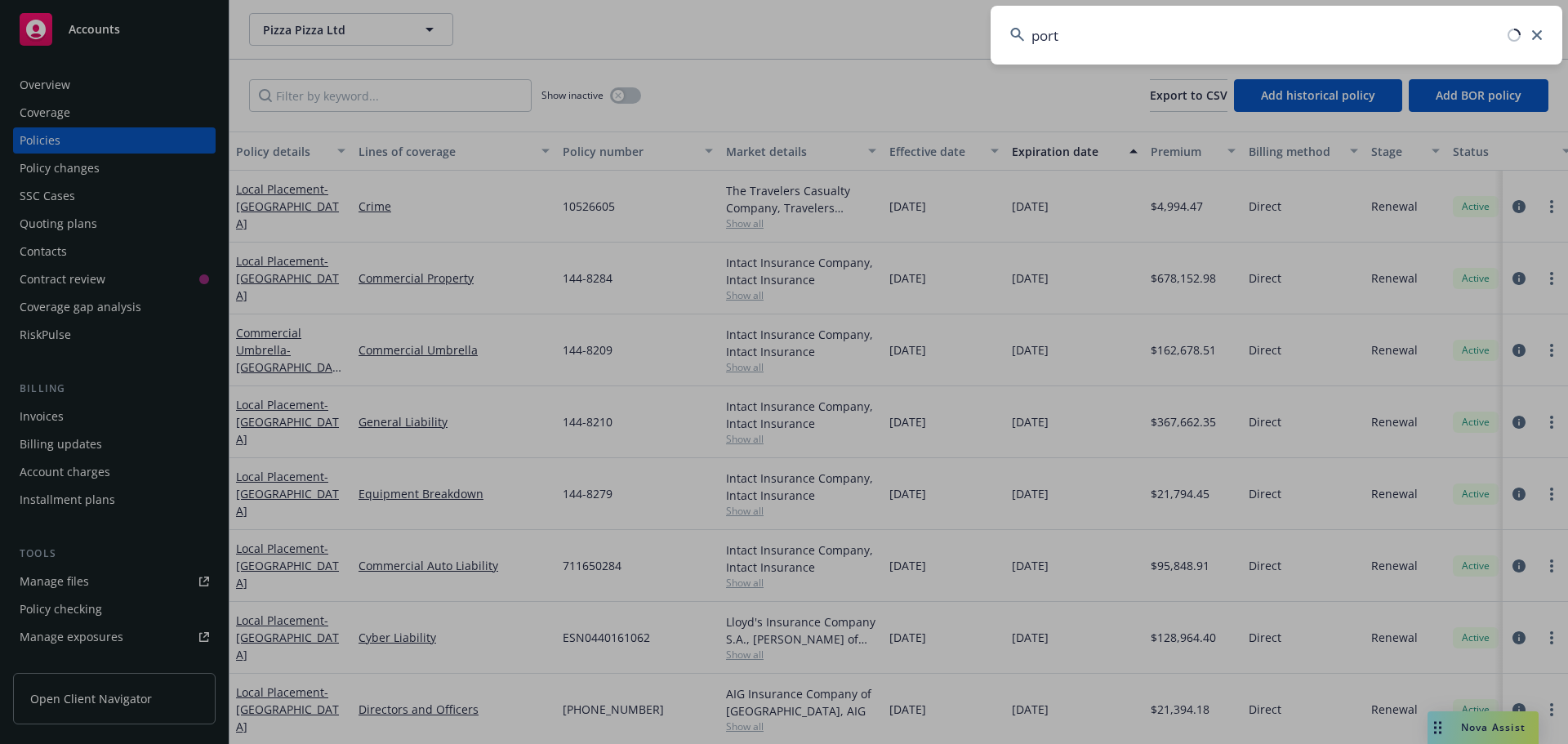
type input "porta"
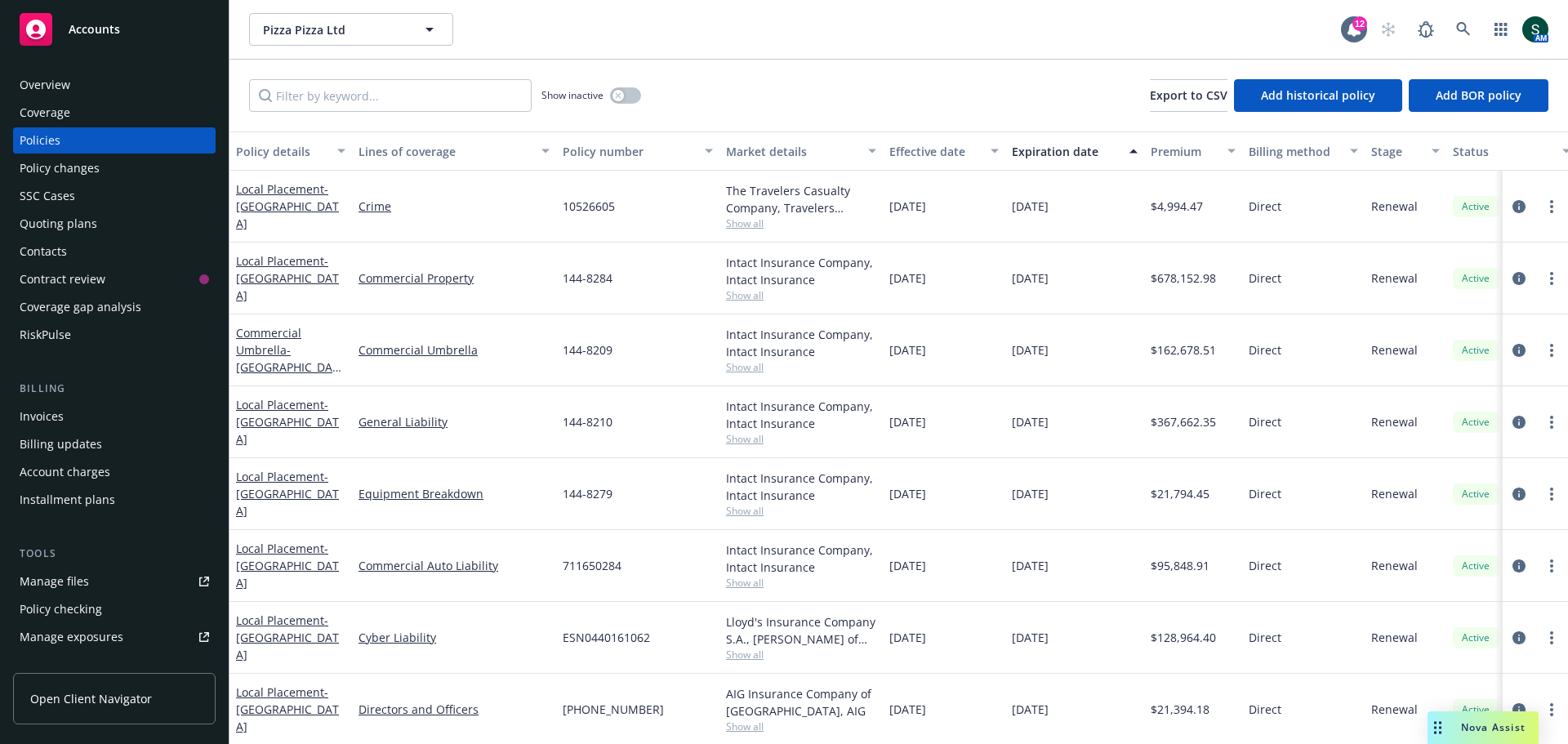
click at [114, 29] on span "Accounts" at bounding box center [94, 29] width 51 height 13
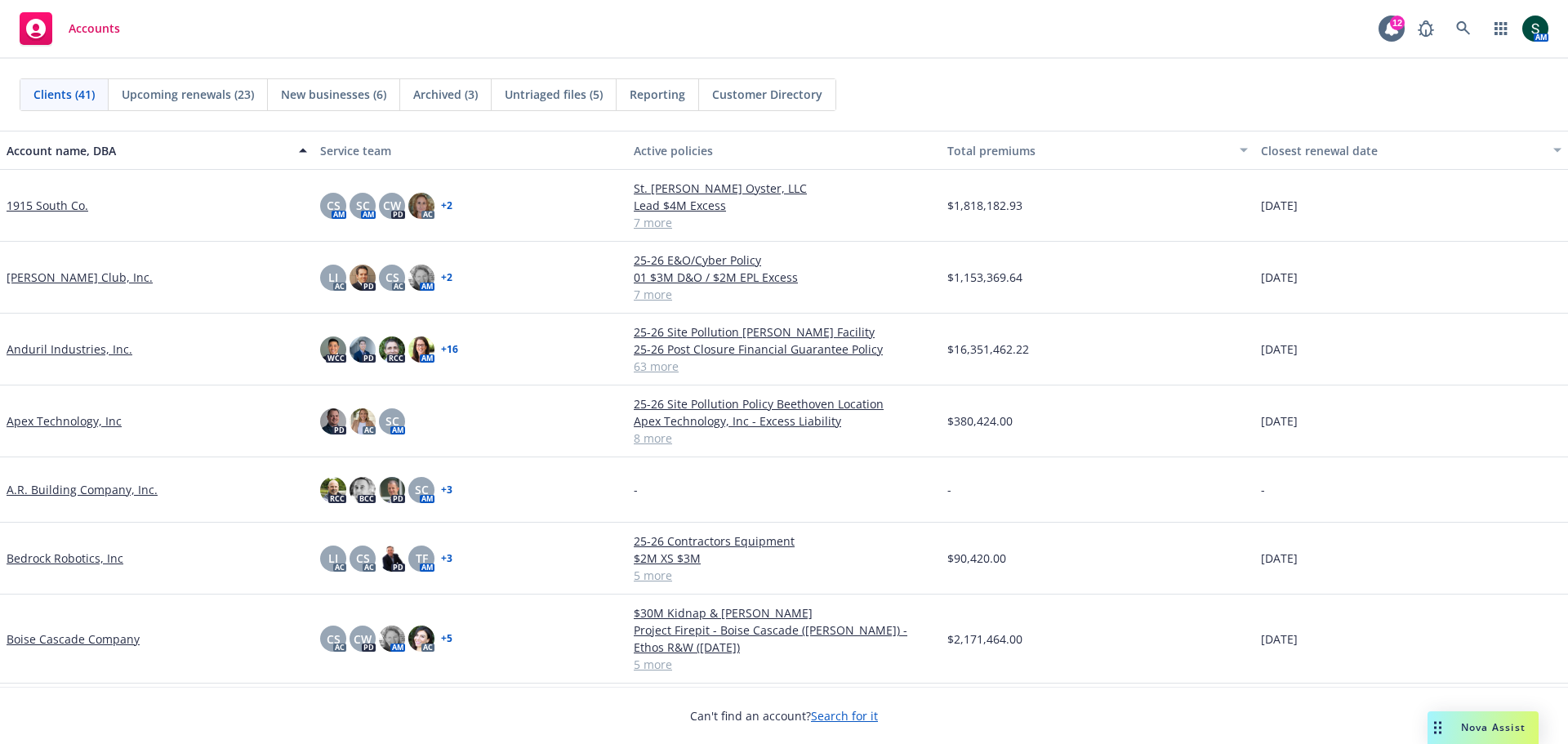
click at [655, 103] on div "Reporting" at bounding box center [657, 95] width 82 height 31
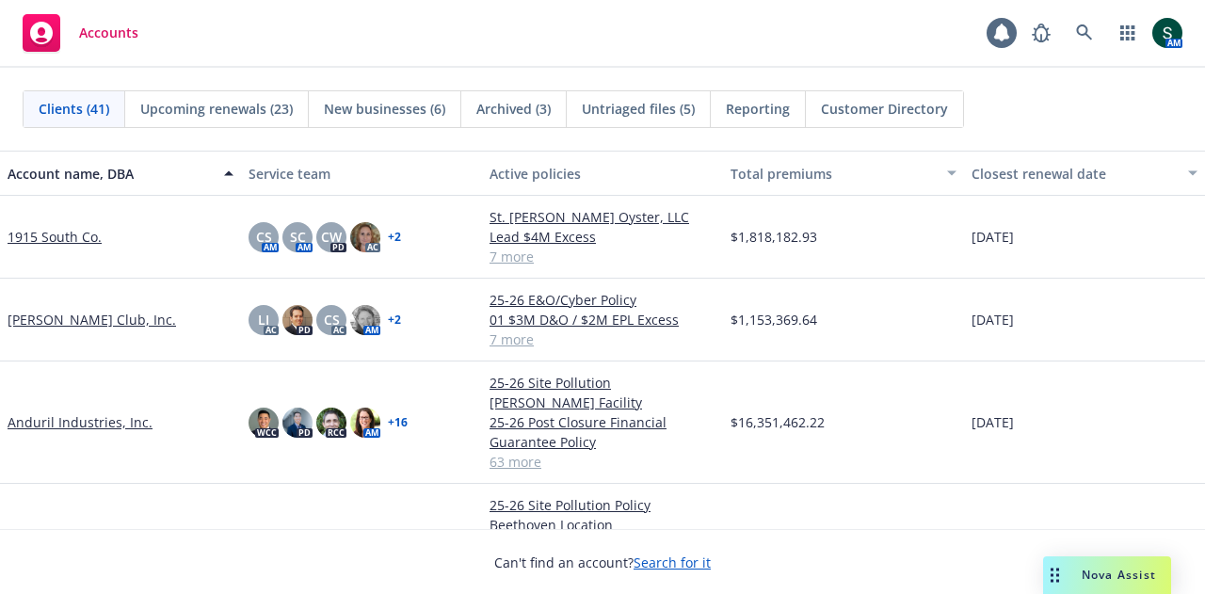
click at [60, 535] on link "Apex Technology, Inc" at bounding box center [74, 545] width 133 height 20
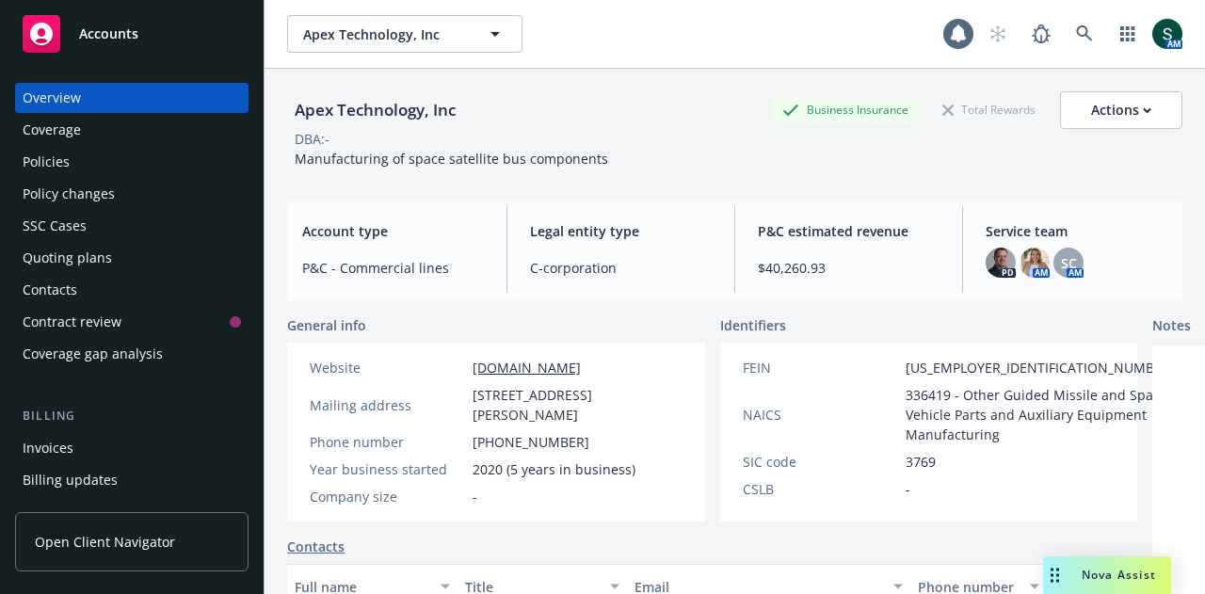
scroll to position [94, 0]
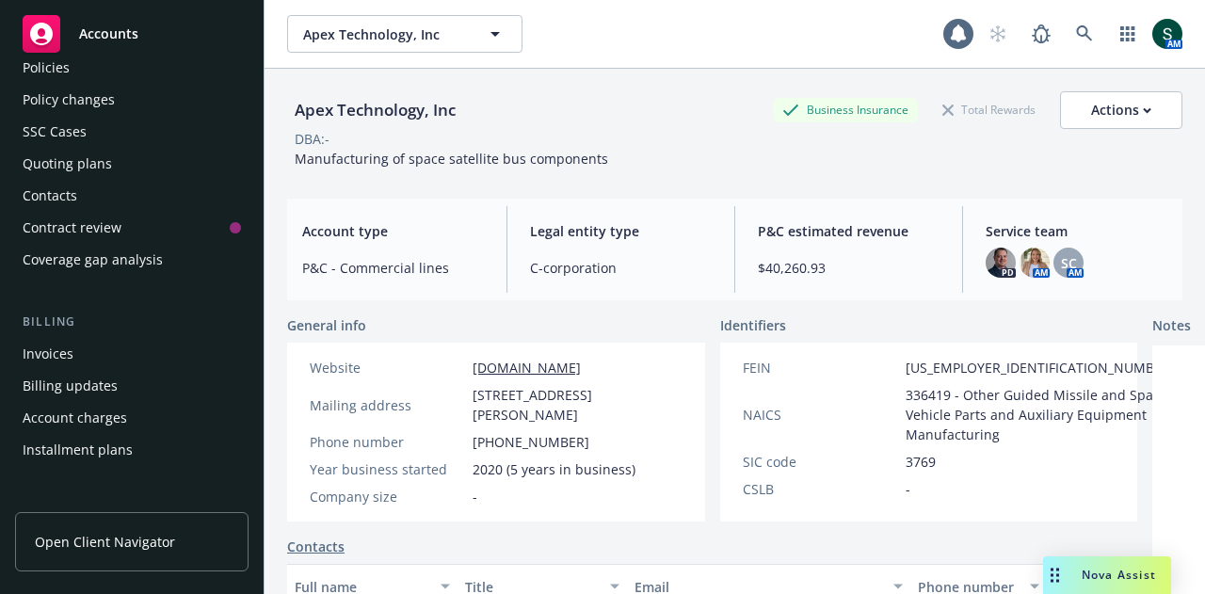
click at [64, 71] on div "Policies" at bounding box center [46, 68] width 47 height 30
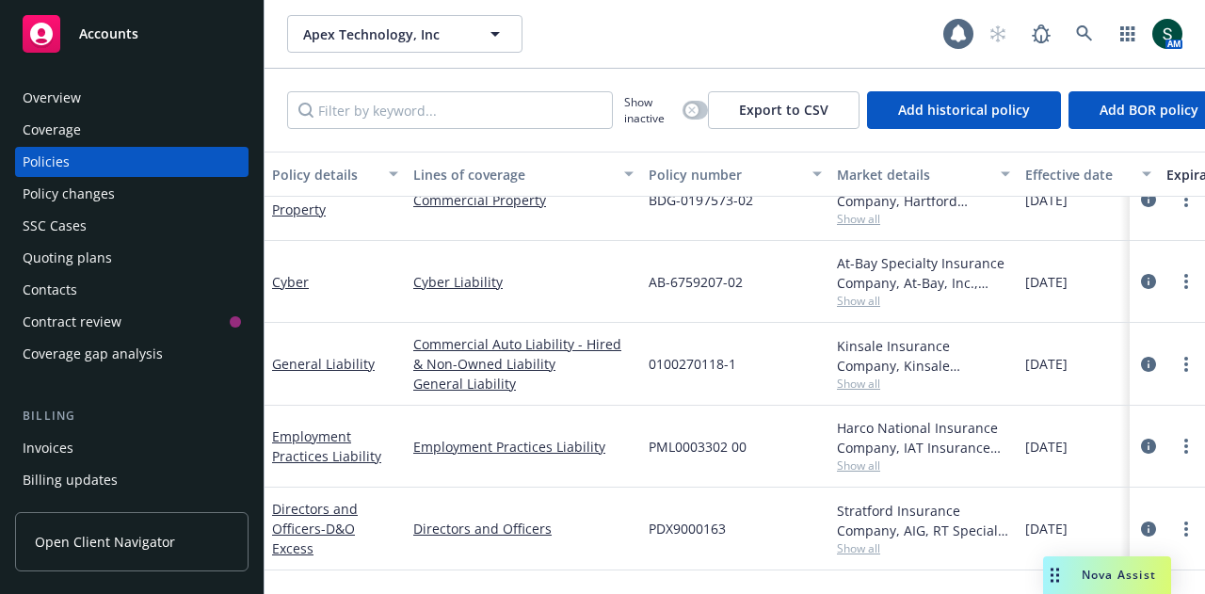
scroll to position [282, 0]
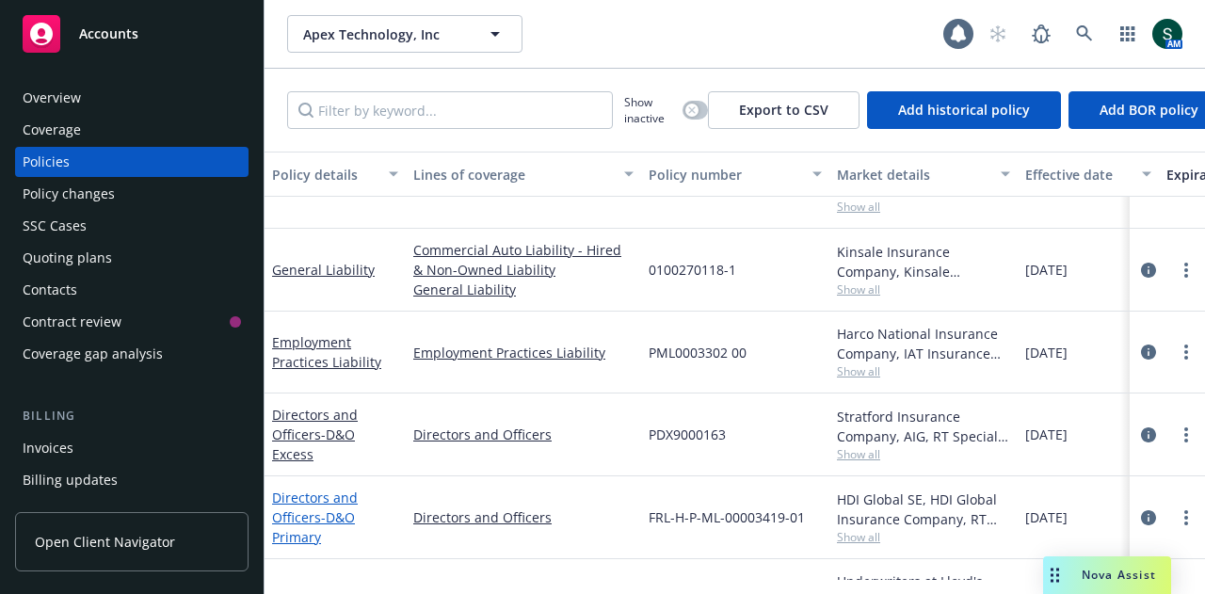
click at [298, 516] on link "Directors and Officers - D&O Primary" at bounding box center [315, 517] width 86 height 57
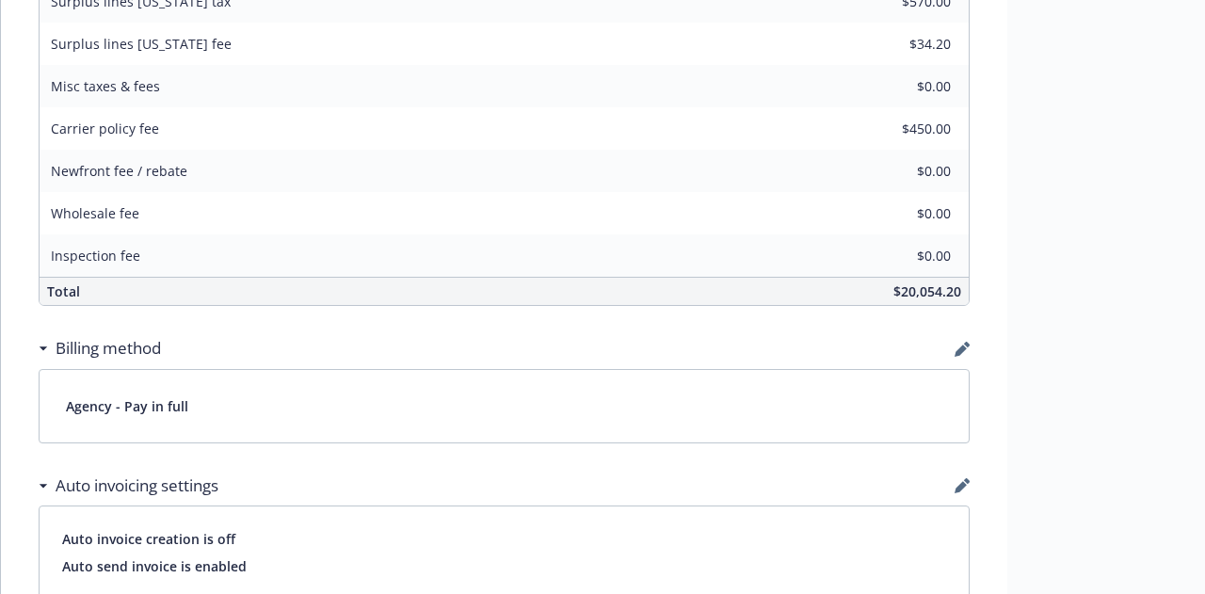
scroll to position [1036, 0]
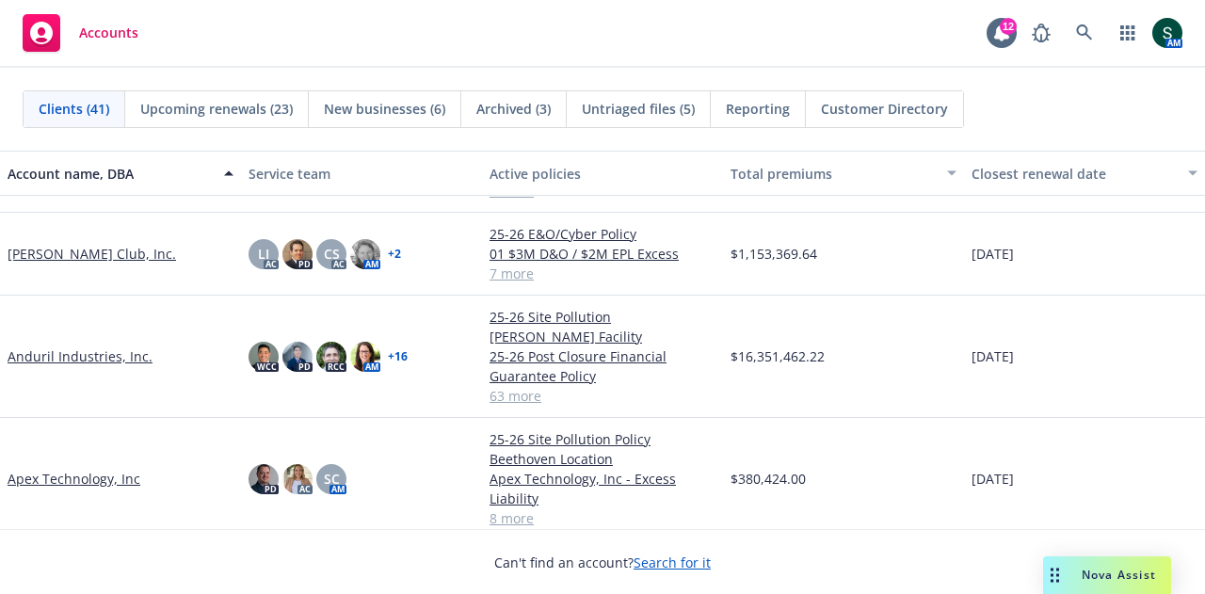
scroll to position [94, 0]
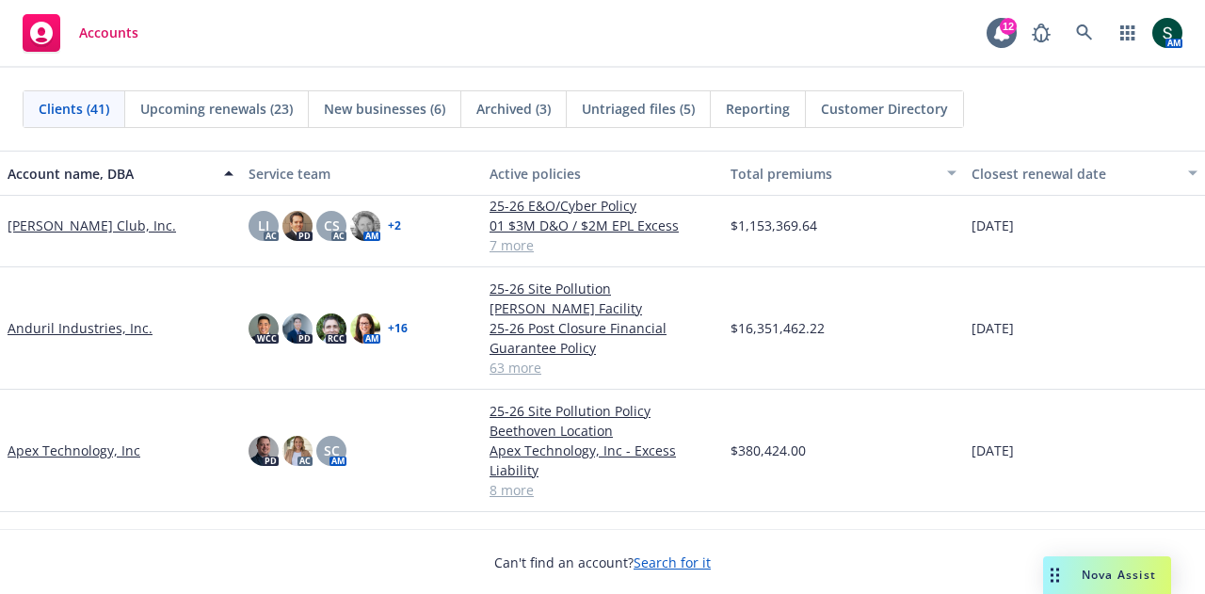
click at [52, 441] on link "Apex Technology, Inc" at bounding box center [74, 451] width 133 height 20
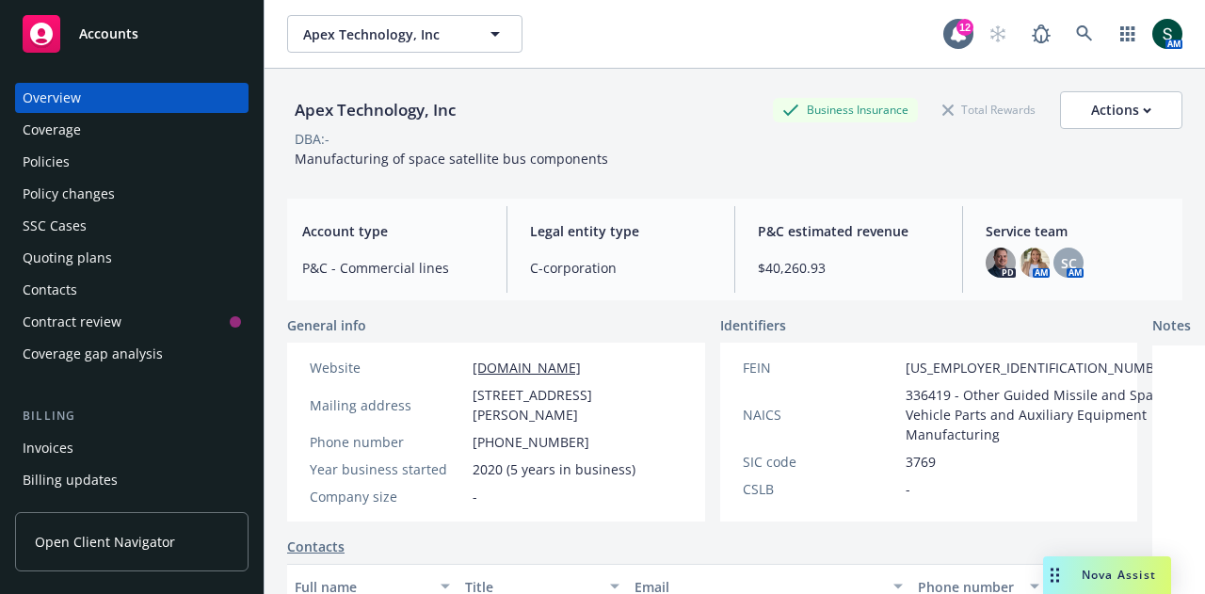
scroll to position [463, 0]
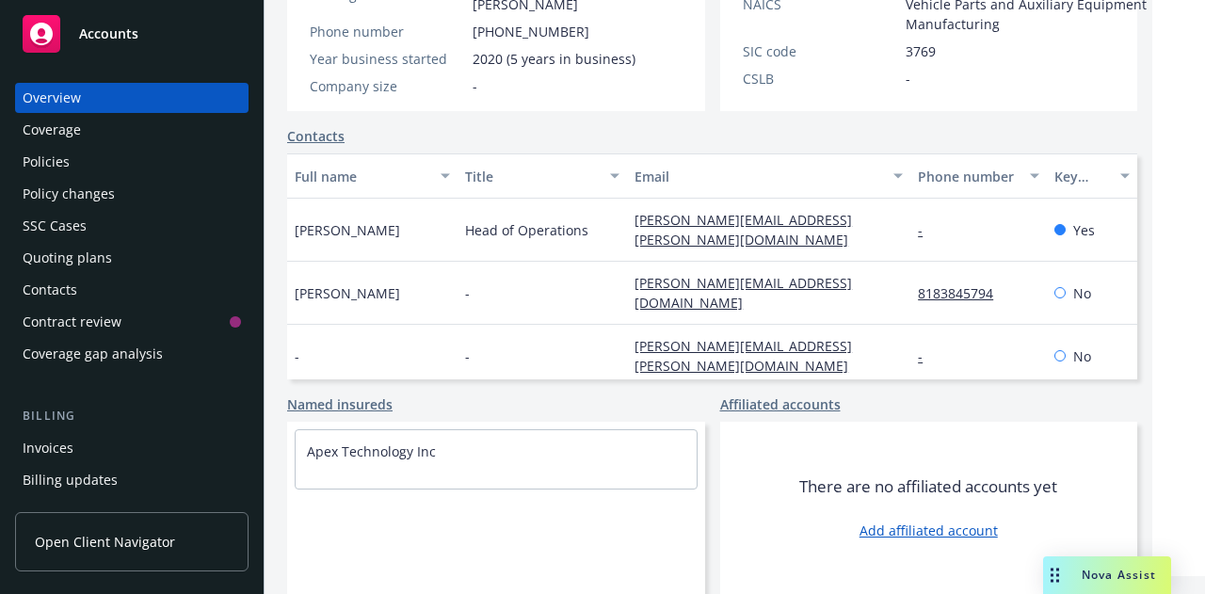
click at [66, 169] on div "Policies" at bounding box center [46, 162] width 47 height 30
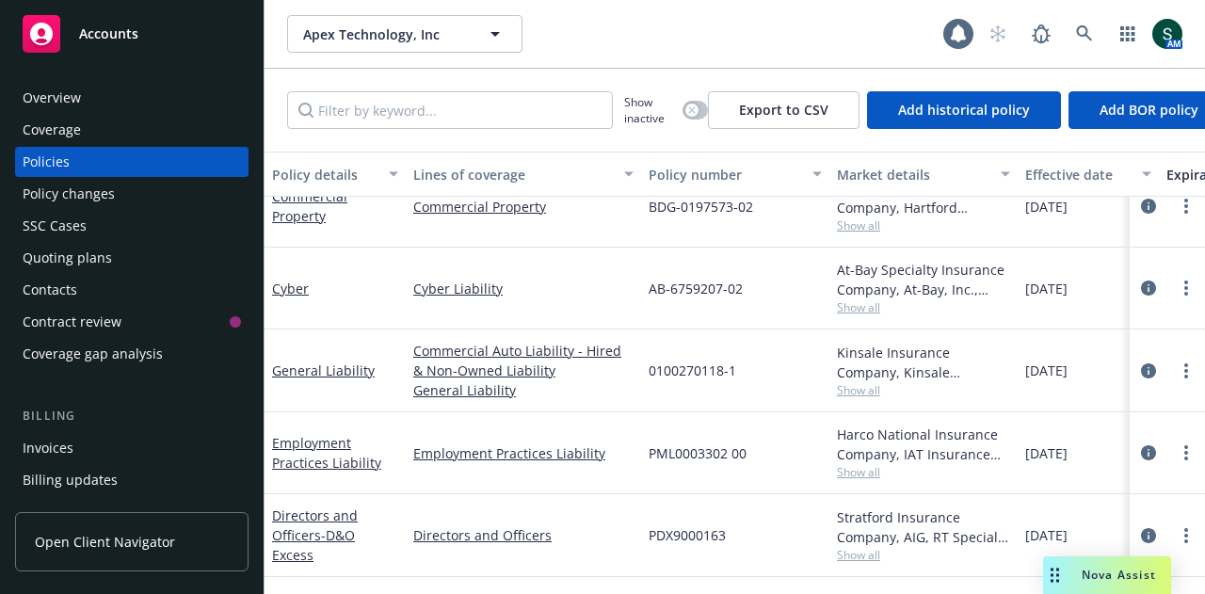
scroll to position [282, 0]
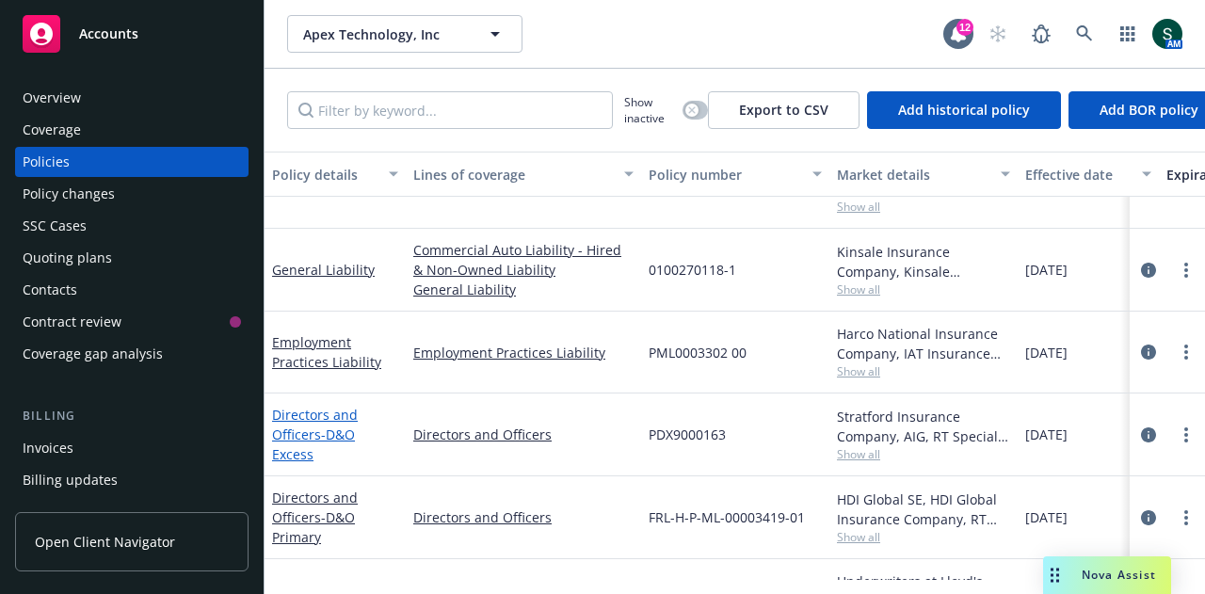
click at [317, 421] on link "Directors and Officers - D&O Excess" at bounding box center [315, 434] width 86 height 57
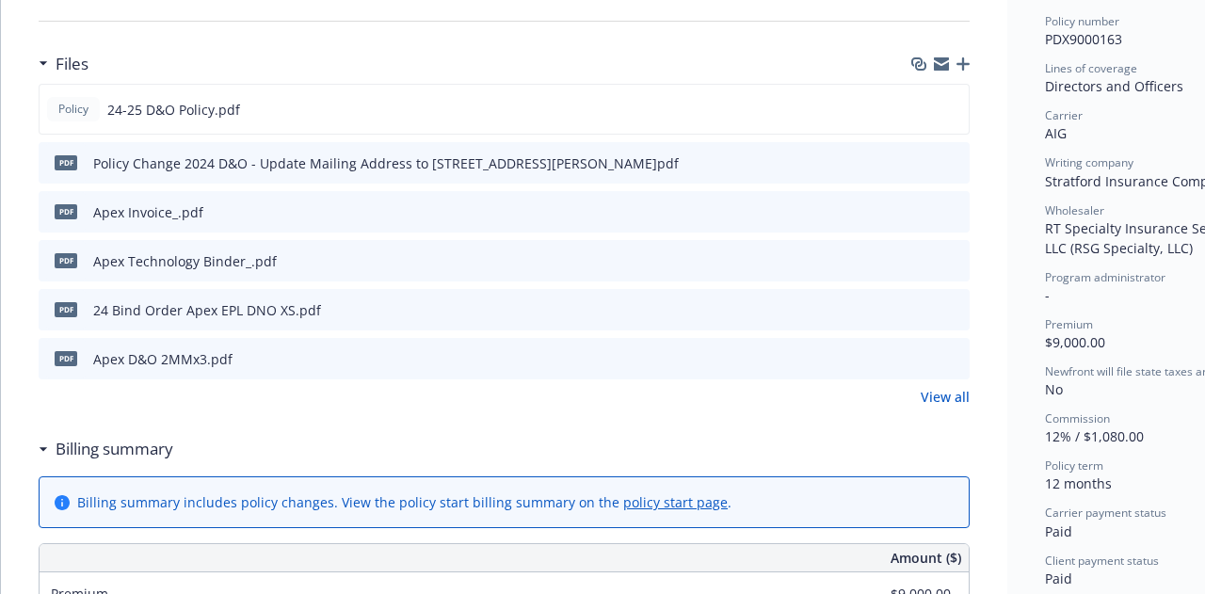
scroll to position [471, 0]
